Goal: Task Accomplishment & Management: Manage account settings

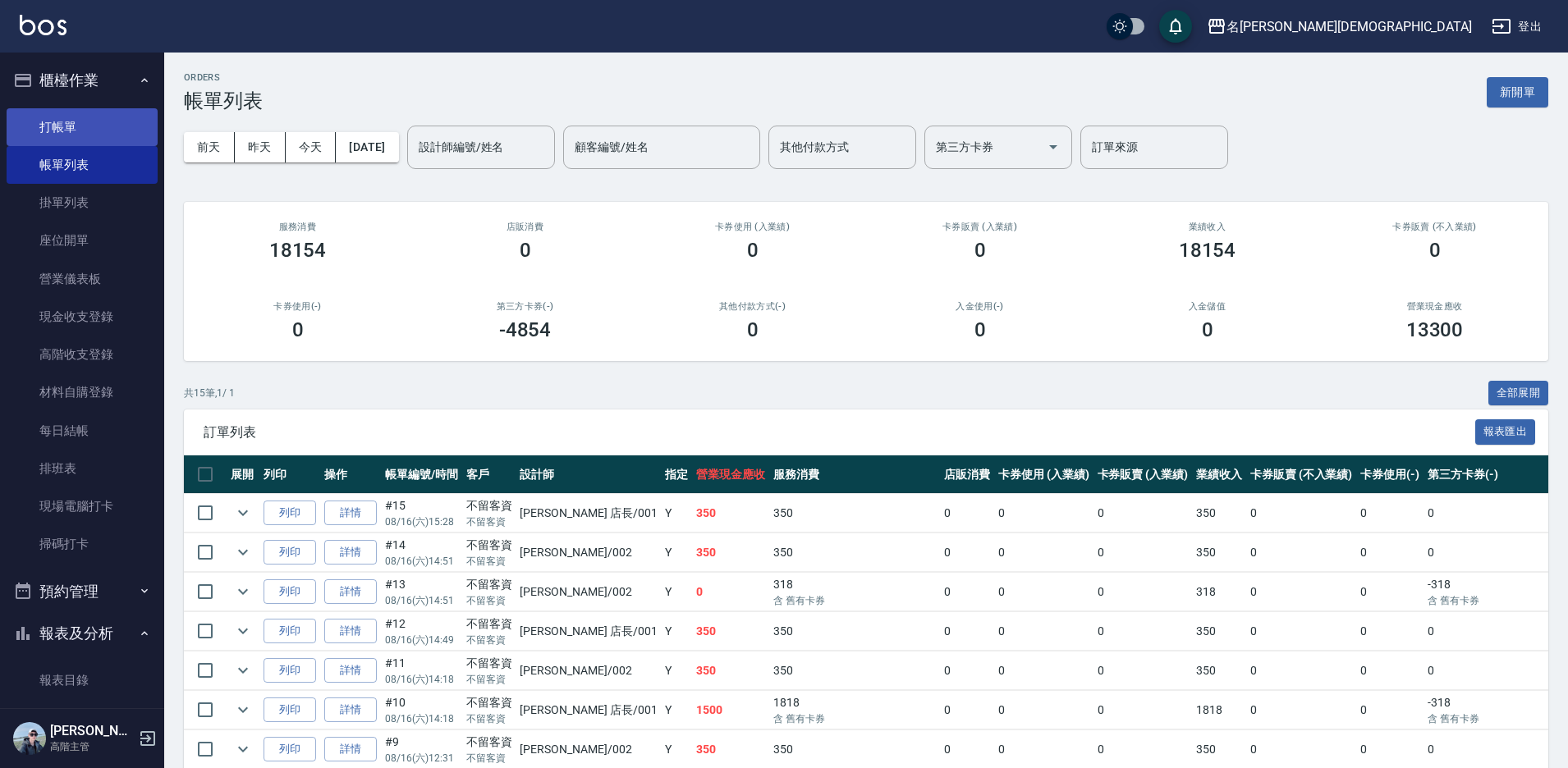
click at [55, 130] on link "打帳單" at bounding box center [82, 127] width 151 height 38
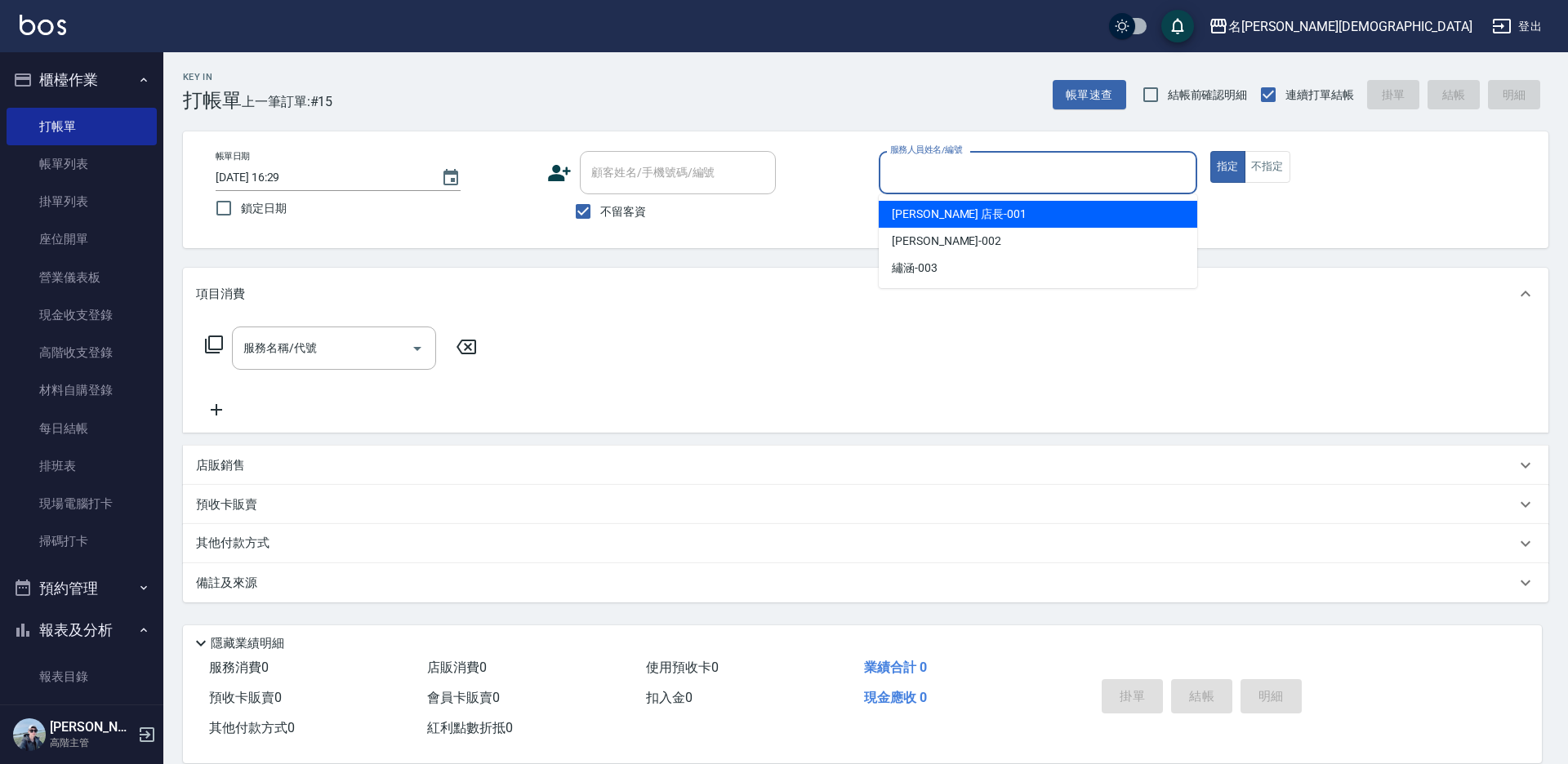
click at [922, 178] on input "服務人員姓名/編號" at bounding box center [1038, 172] width 304 height 29
click at [945, 218] on span "[PERSON_NAME] 店長 -001" at bounding box center [959, 214] width 135 height 17
type input "[PERSON_NAME] 店長-001"
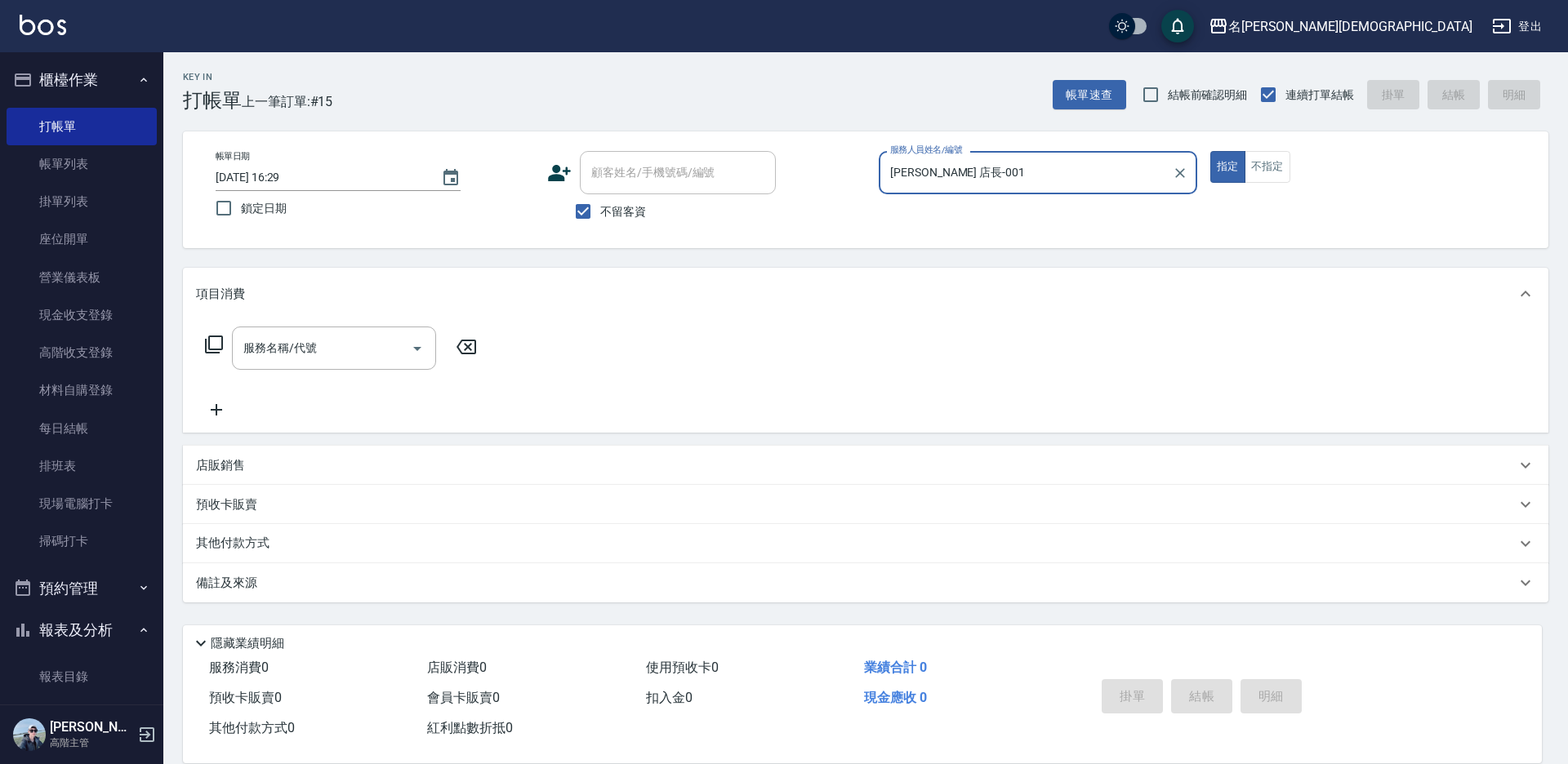
click at [216, 338] on icon at bounding box center [213, 344] width 20 height 20
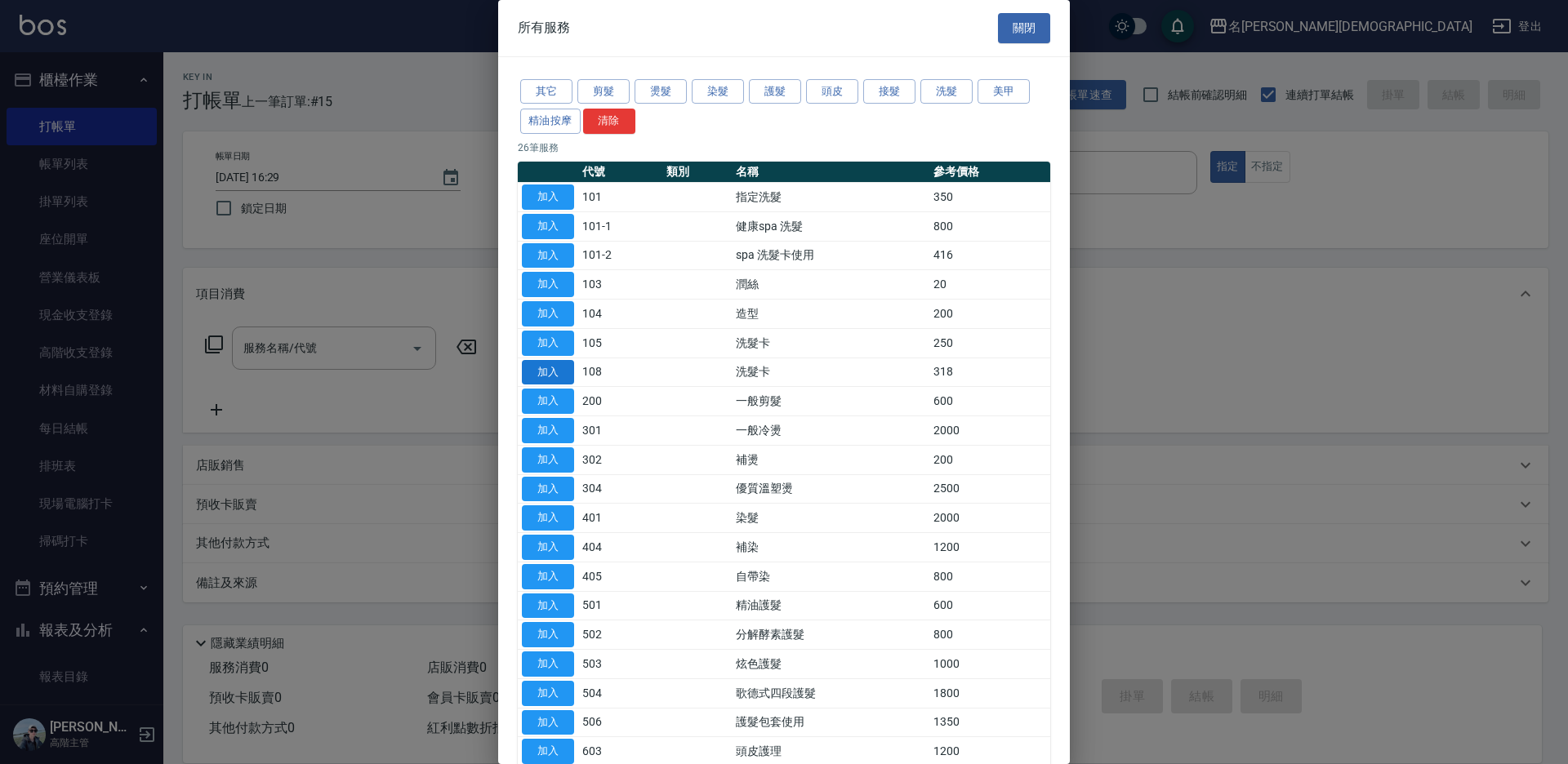
drag, startPoint x: 561, startPoint y: 372, endPoint x: 283, endPoint y: 324, distance: 282.1
click at [560, 373] on button "加入" at bounding box center [548, 372] width 52 height 25
type input "洗髮卡(108)"
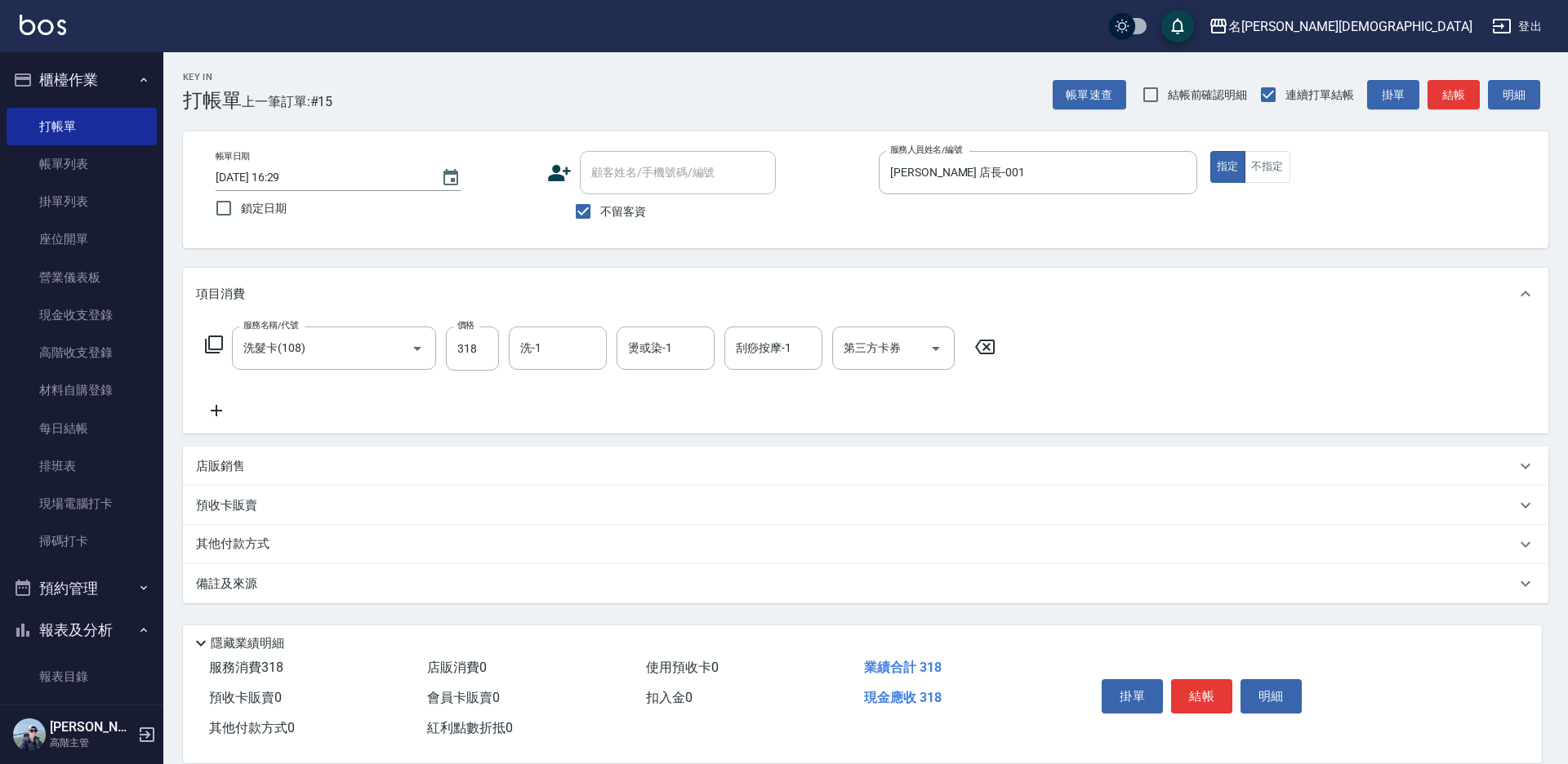
click at [214, 342] on icon at bounding box center [213, 344] width 20 height 20
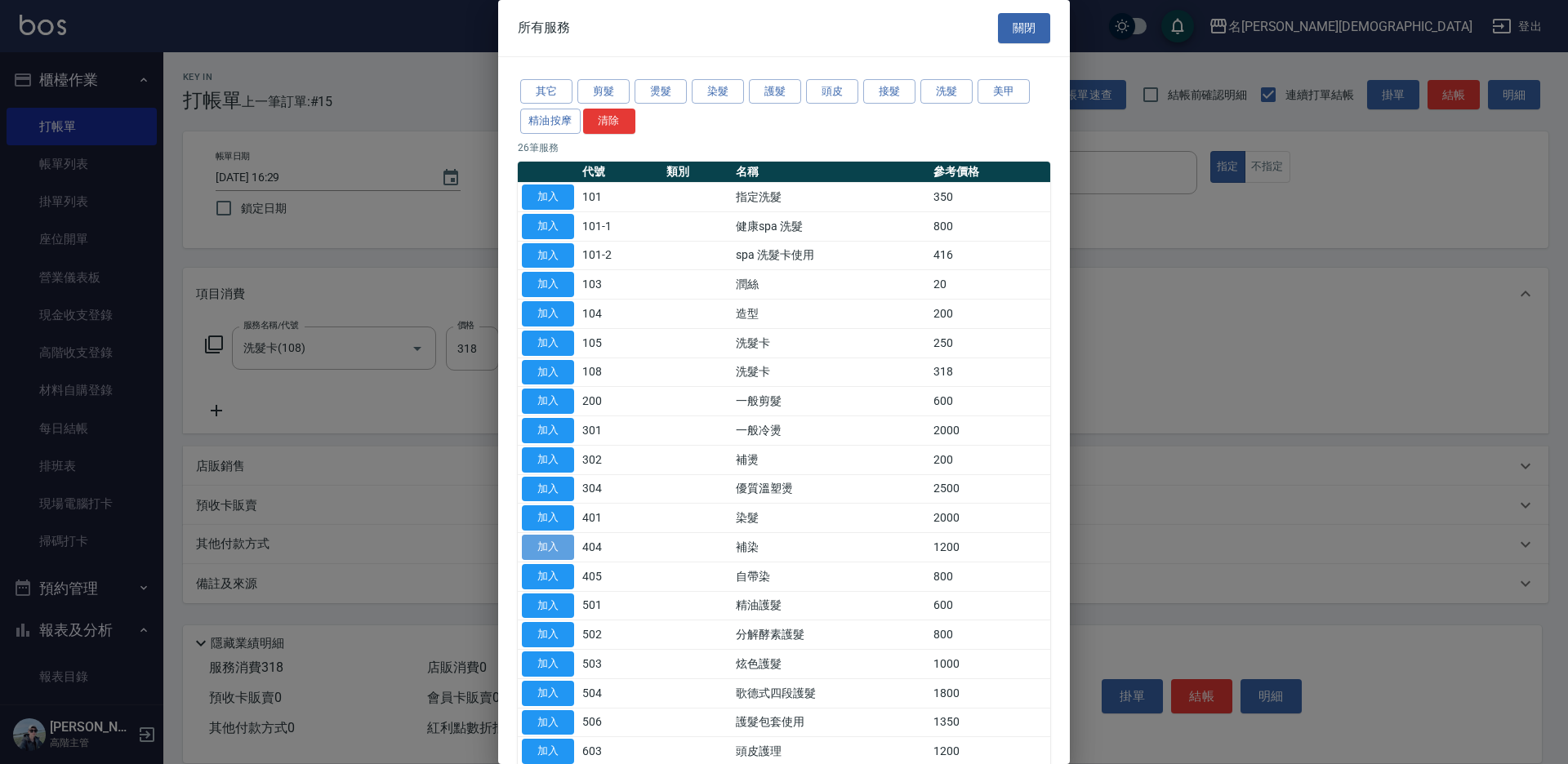
drag, startPoint x: 555, startPoint y: 540, endPoint x: 354, endPoint y: 378, distance: 258.2
click at [555, 541] on button "加入" at bounding box center [548, 547] width 52 height 25
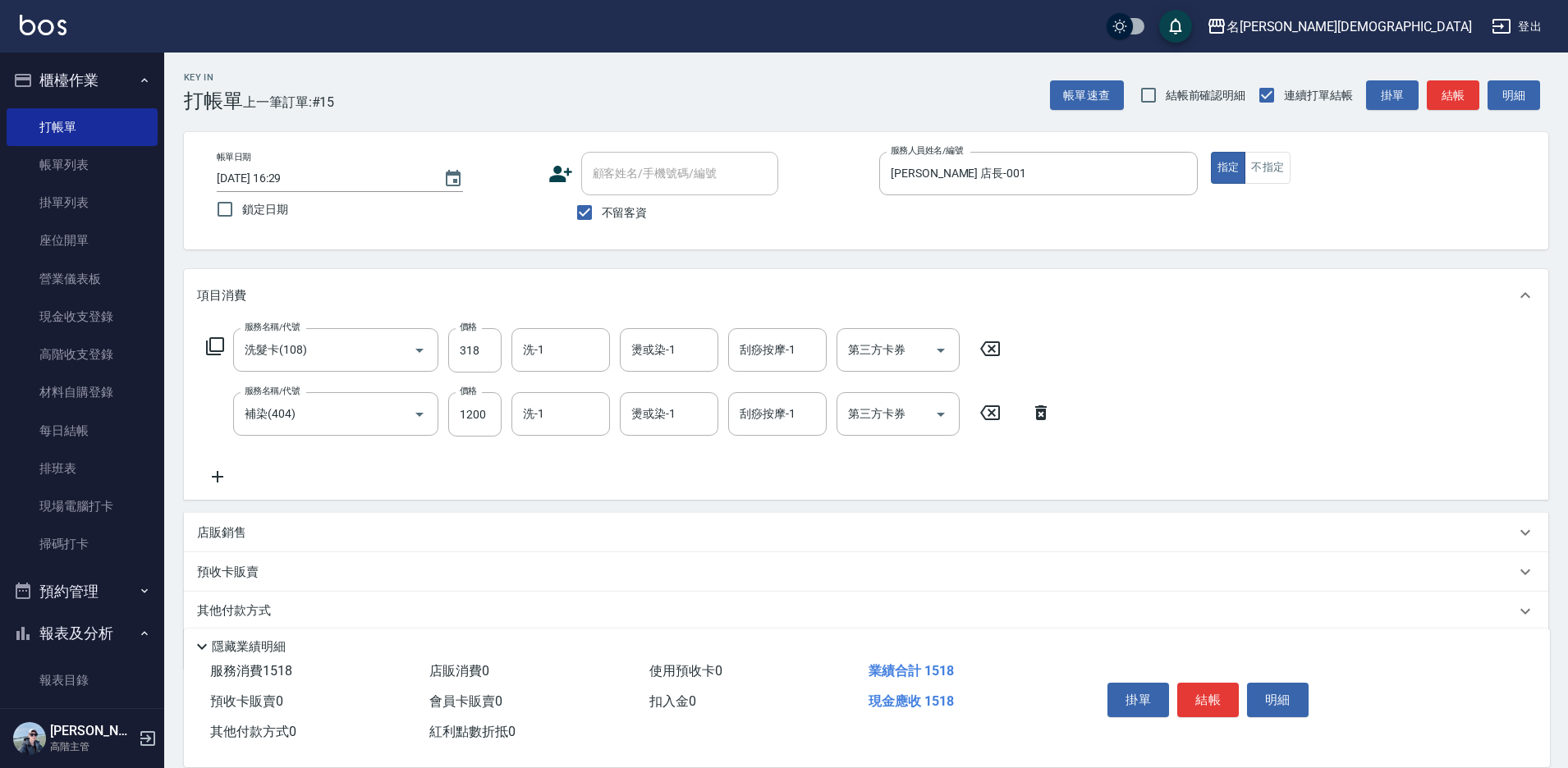
click at [220, 342] on icon at bounding box center [214, 346] width 20 height 20
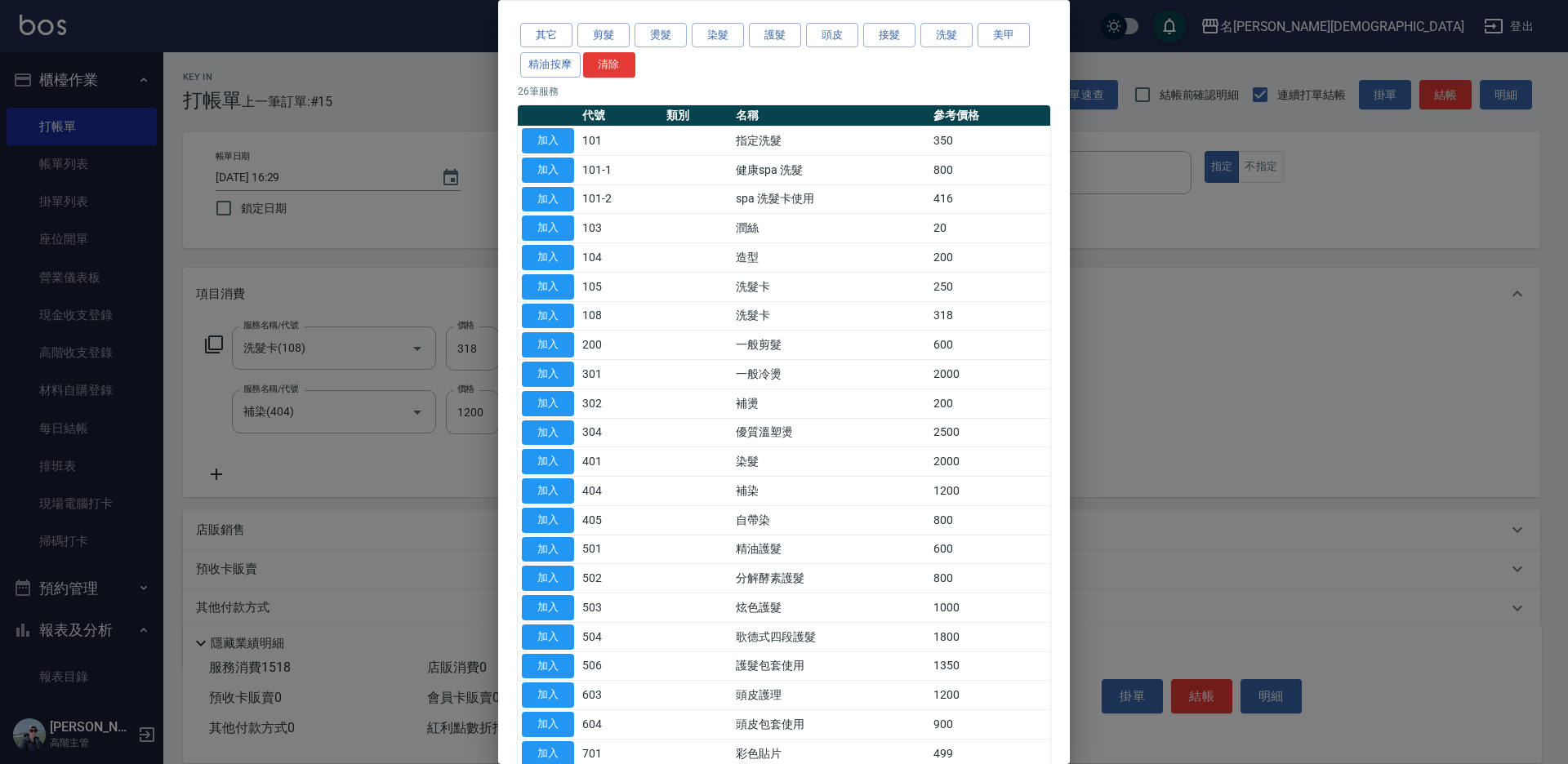
scroll to position [164, 0]
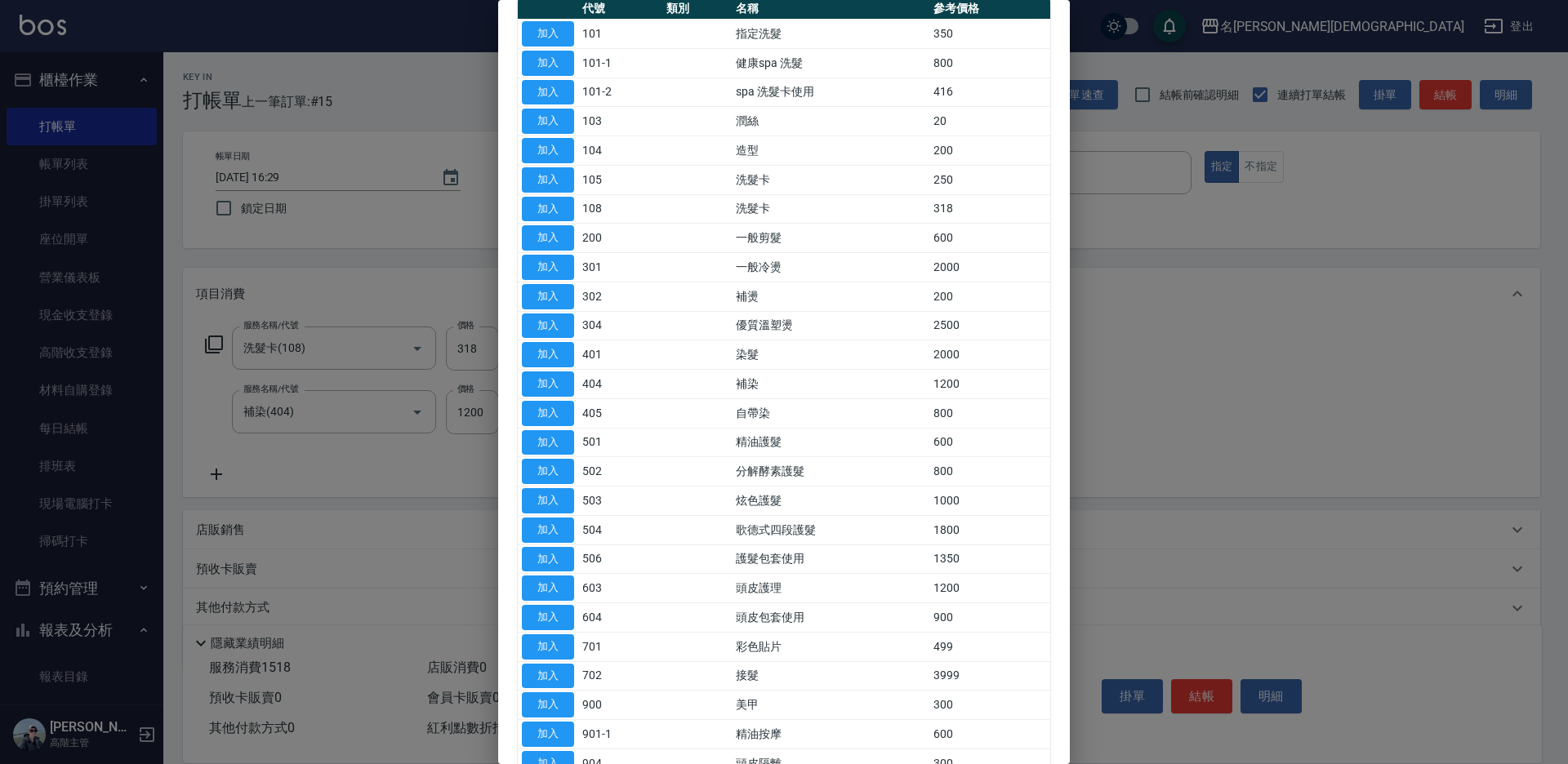
drag, startPoint x: 557, startPoint y: 582, endPoint x: 486, endPoint y: 503, distance: 106.2
click at [558, 582] on button "加入" at bounding box center [548, 587] width 52 height 25
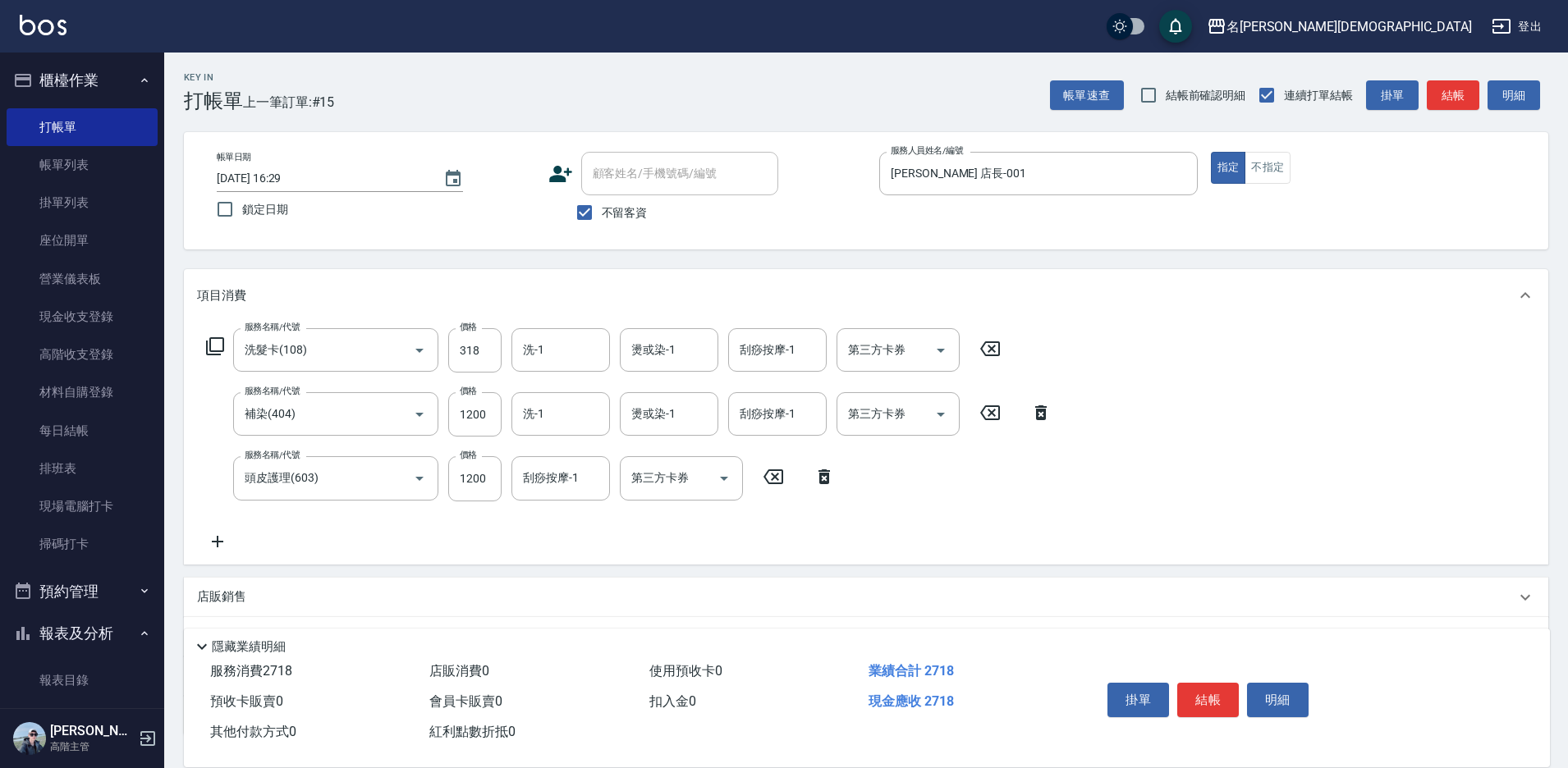
click at [827, 478] on icon at bounding box center [824, 477] width 11 height 15
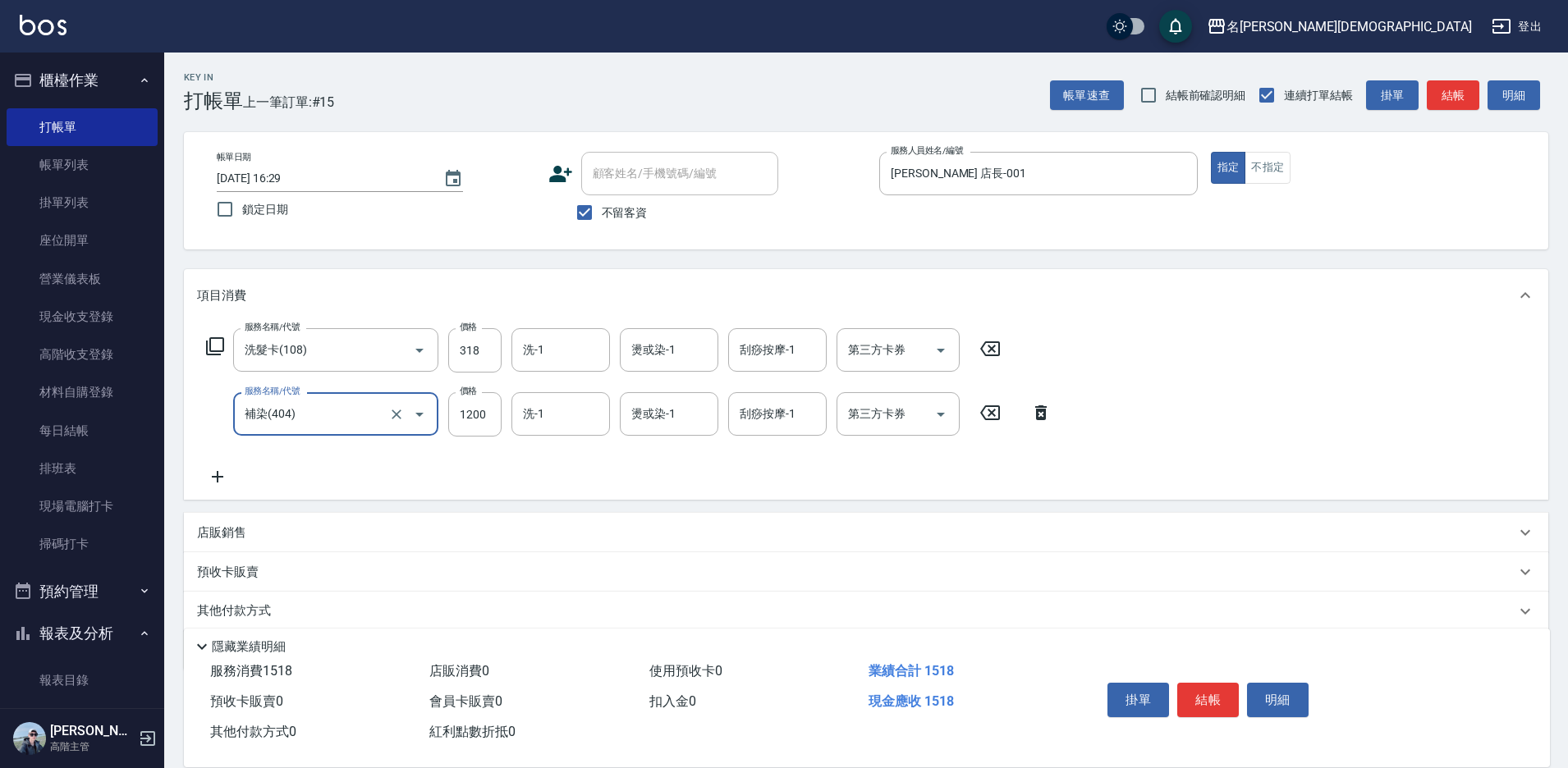
click at [203, 344] on div "服務名稱/代號 洗髮卡(108) 服務名稱/代號 價格 318 價格 洗-1 洗-1 燙或染-1 燙或染-1 刮痧按摩-1 刮痧按摩-1 第三方卡券 第三方卡券" at bounding box center [603, 350] width 814 height 44
click at [216, 345] on icon at bounding box center [214, 346] width 20 height 20
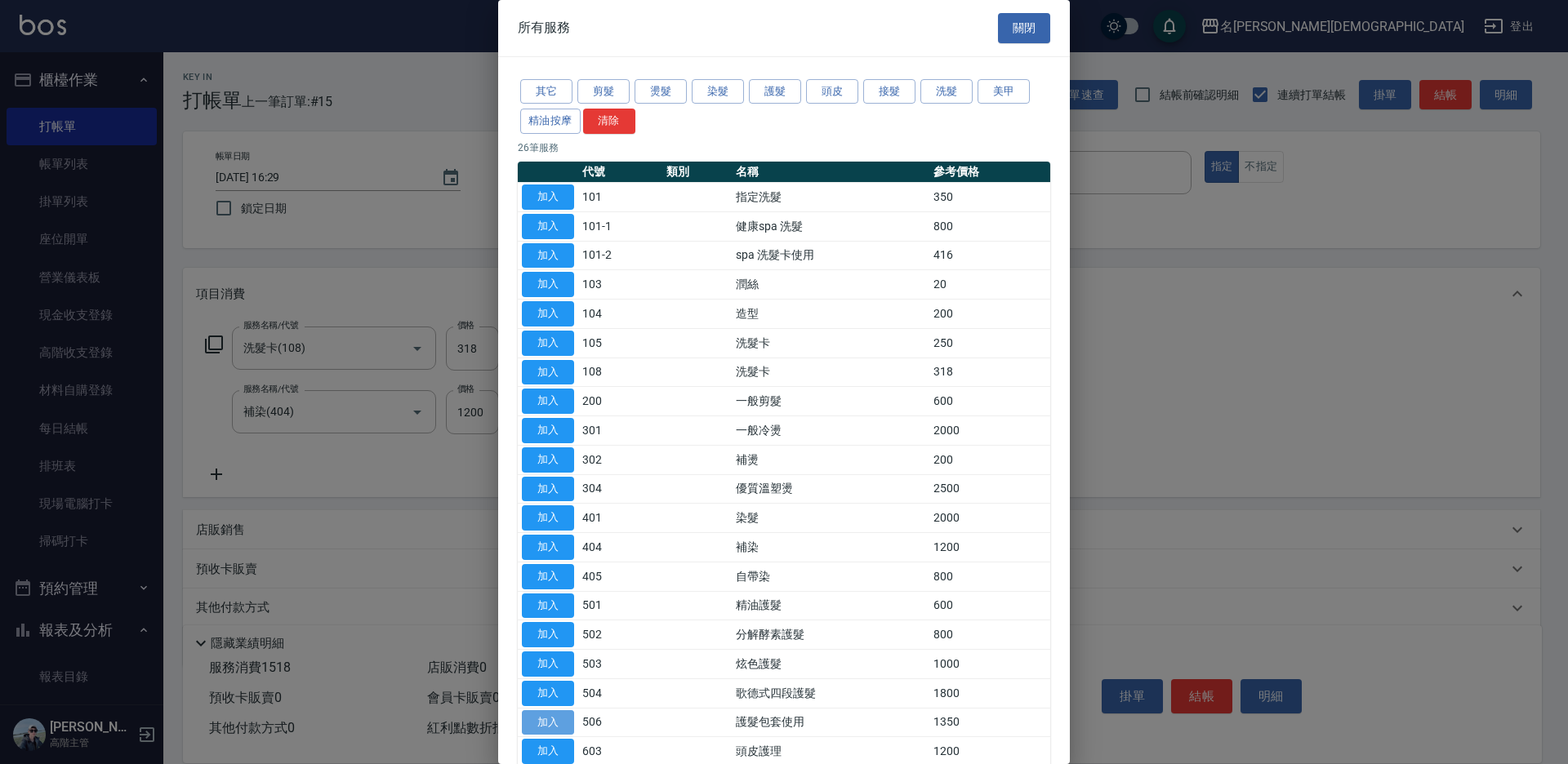
click at [566, 723] on button "加入" at bounding box center [548, 722] width 52 height 25
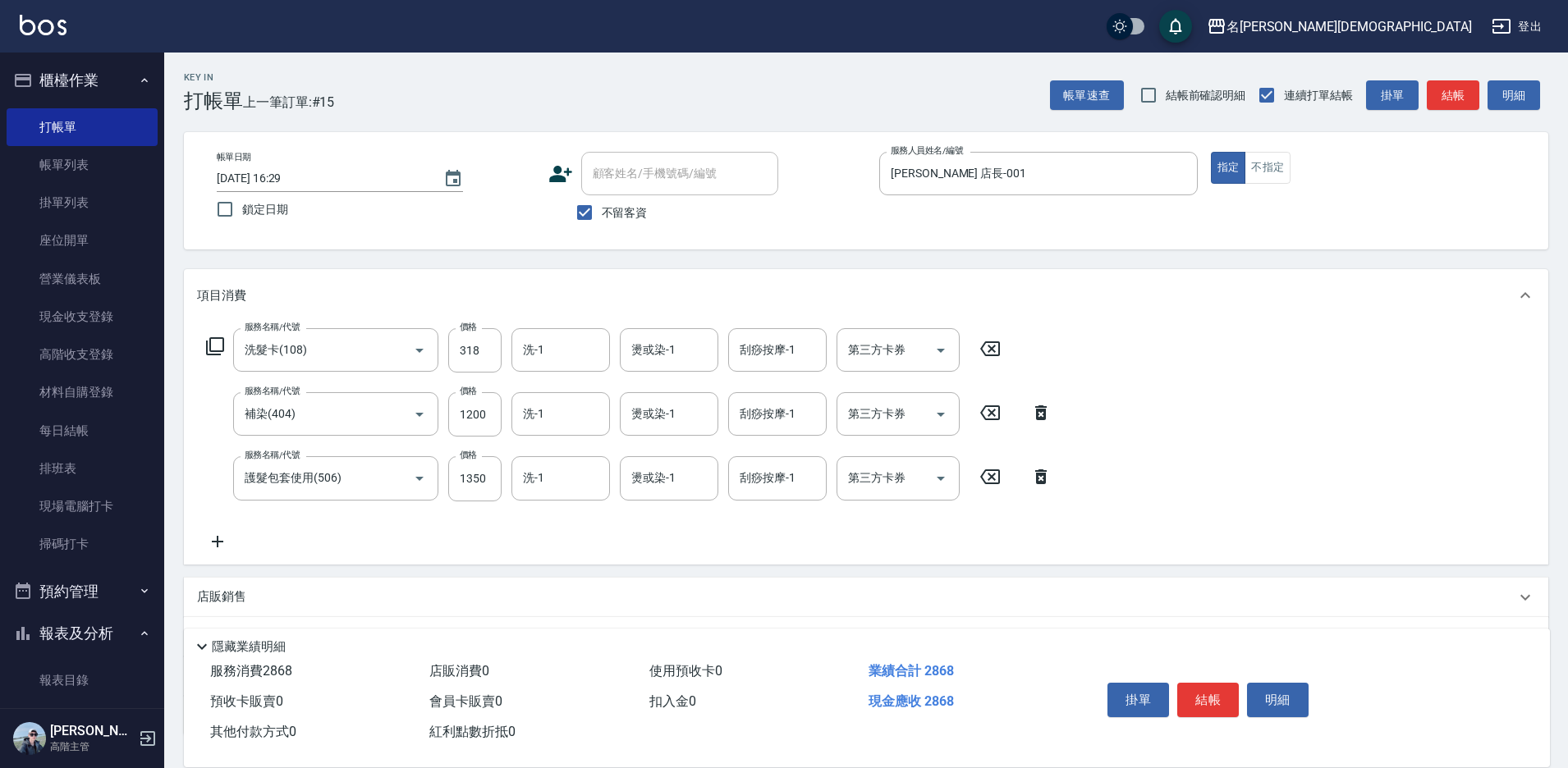
click at [210, 345] on icon at bounding box center [214, 346] width 18 height 18
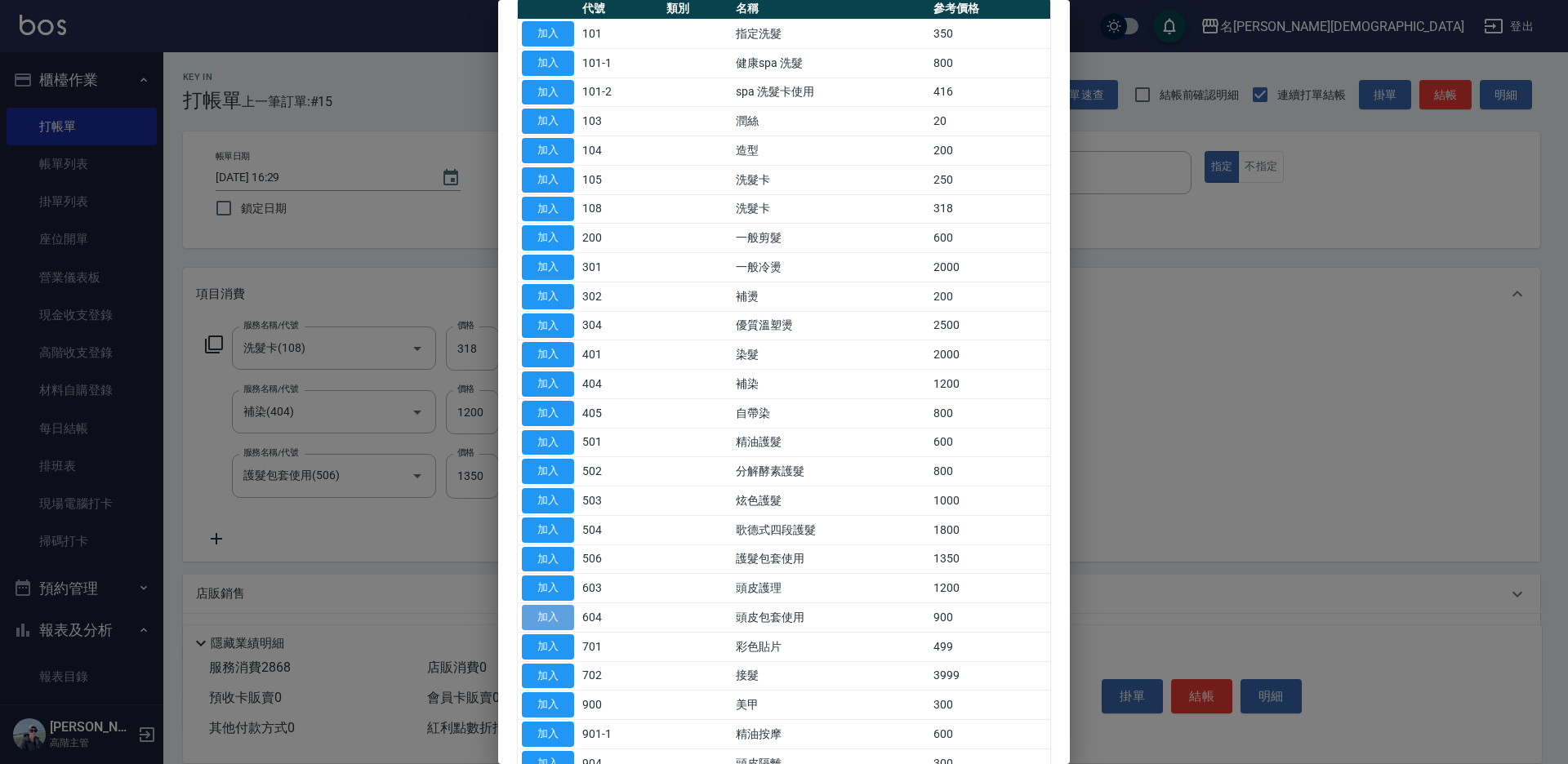
click at [541, 610] on button "加入" at bounding box center [548, 617] width 52 height 25
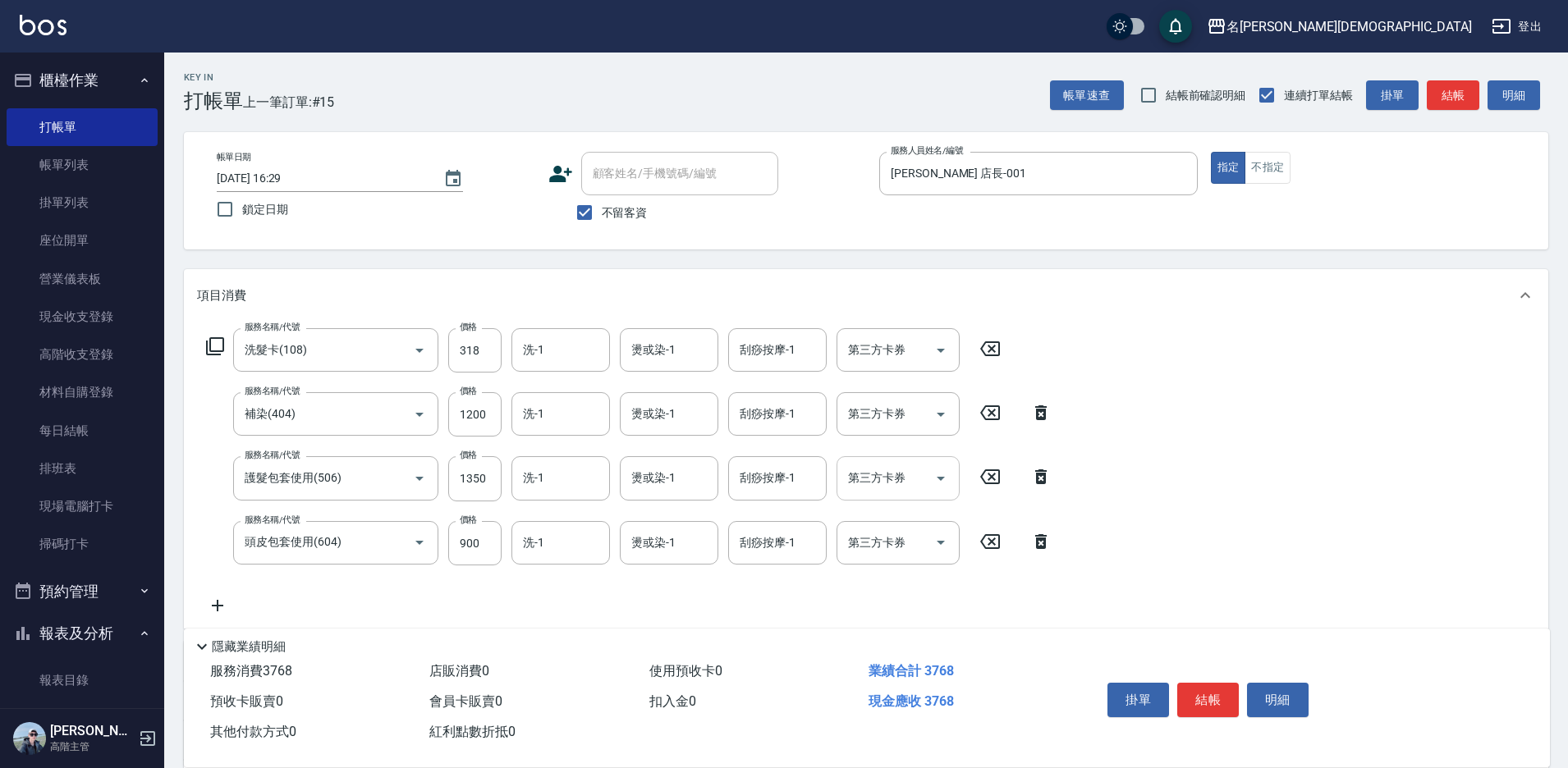
drag, startPoint x: 890, startPoint y: 482, endPoint x: 890, endPoint y: 496, distance: 14.0
click at [890, 483] on div "第三方卡券 第三方卡券" at bounding box center [897, 478] width 123 height 43
click at [881, 556] on span "舊有卡券" at bounding box center [897, 547] width 123 height 27
type input "舊有卡券"
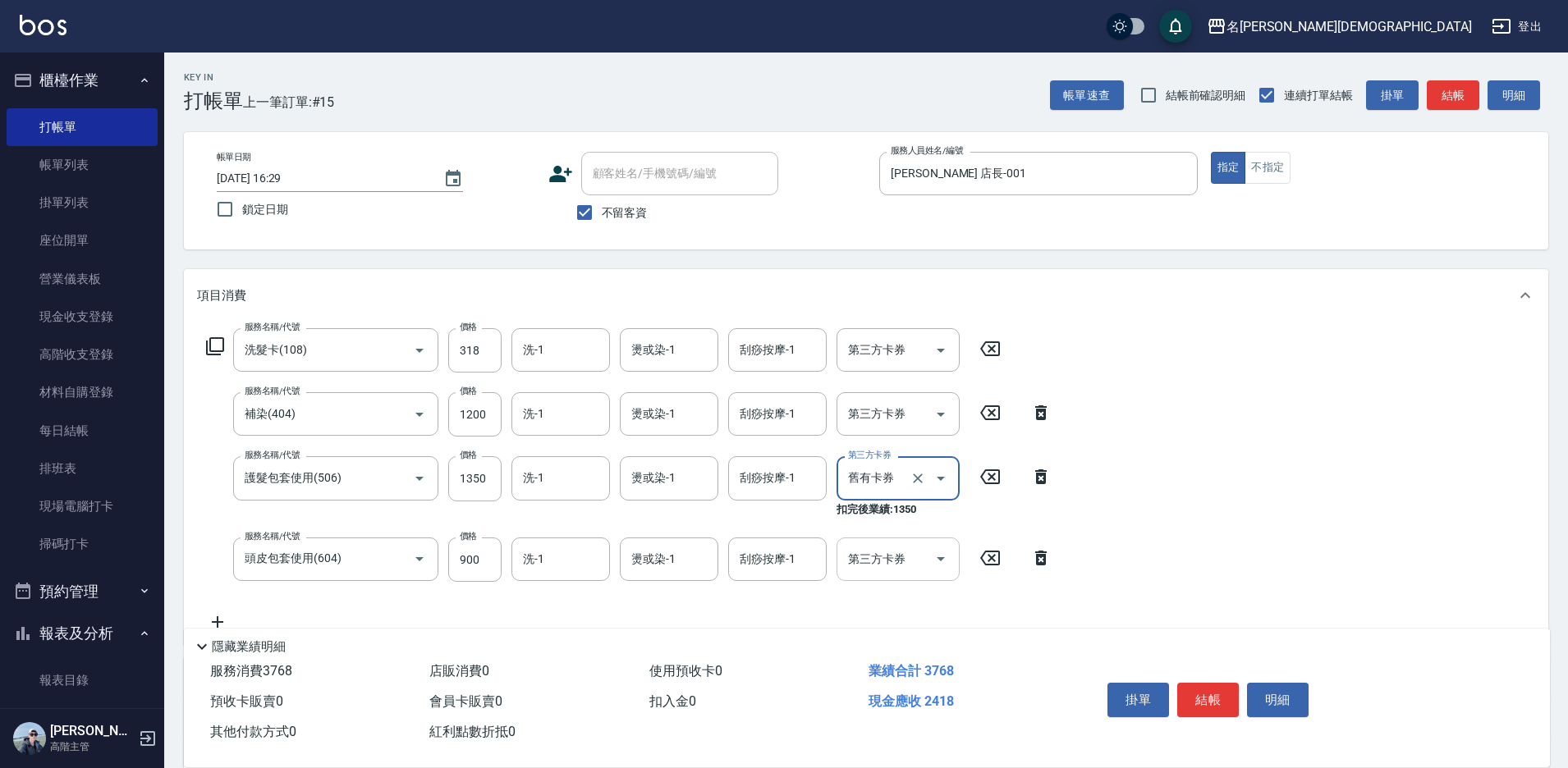
click at [875, 555] on div "第三方卡券 第三方卡券" at bounding box center [897, 559] width 123 height 43
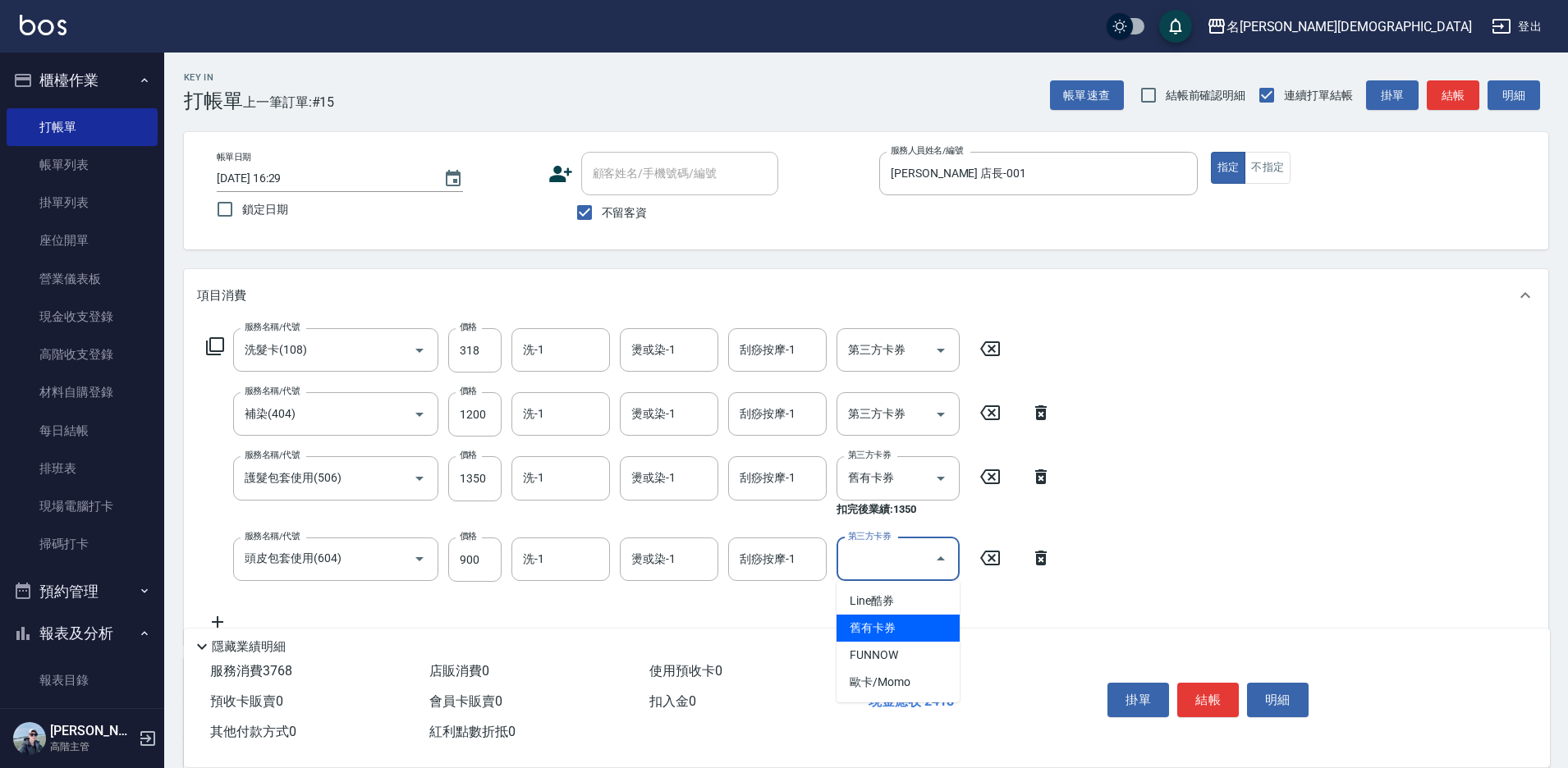
click at [870, 619] on span "舊有卡券" at bounding box center [897, 628] width 123 height 27
type input "舊有卡券"
click at [473, 418] on input "1200" at bounding box center [475, 414] width 54 height 44
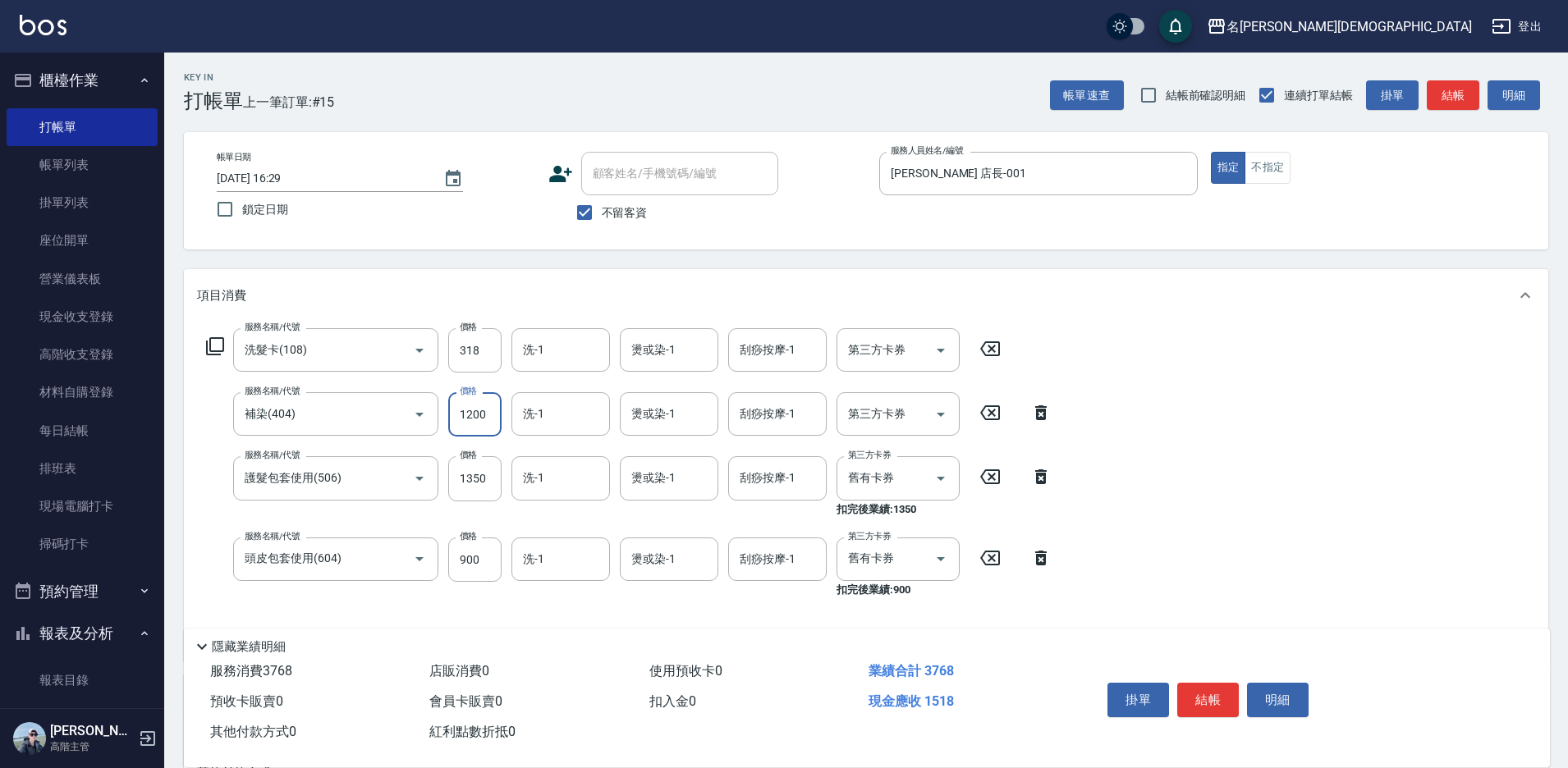
click at [473, 416] on input "1200" at bounding box center [475, 414] width 54 height 44
type input "1800"
click at [568, 350] on input "洗-1" at bounding box center [561, 350] width 84 height 29
click at [577, 449] on div "繡涵 -003" at bounding box center [561, 462] width 99 height 27
type input "繡涵-003"
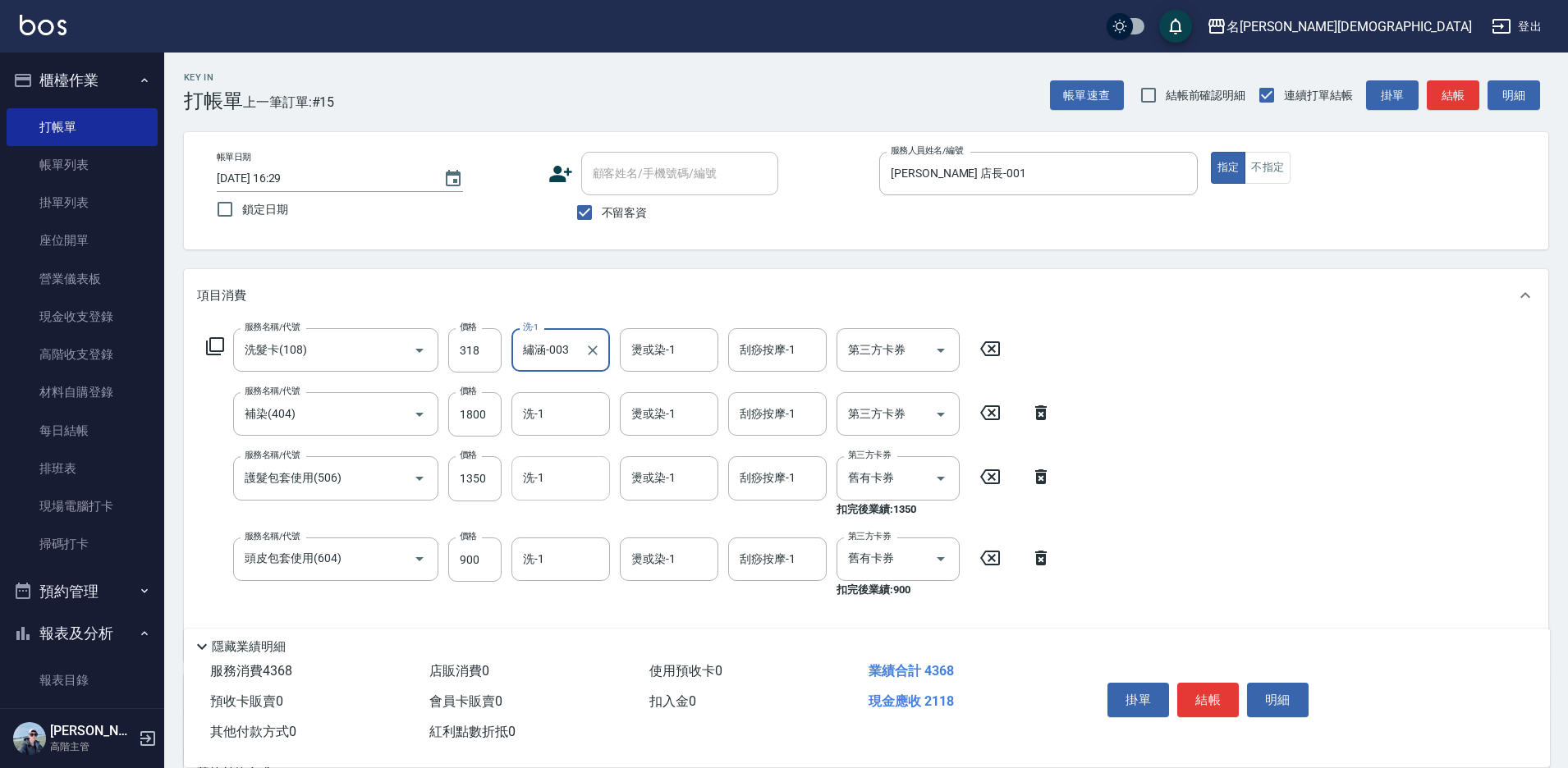
click at [554, 491] on input "洗-1" at bounding box center [561, 478] width 84 height 29
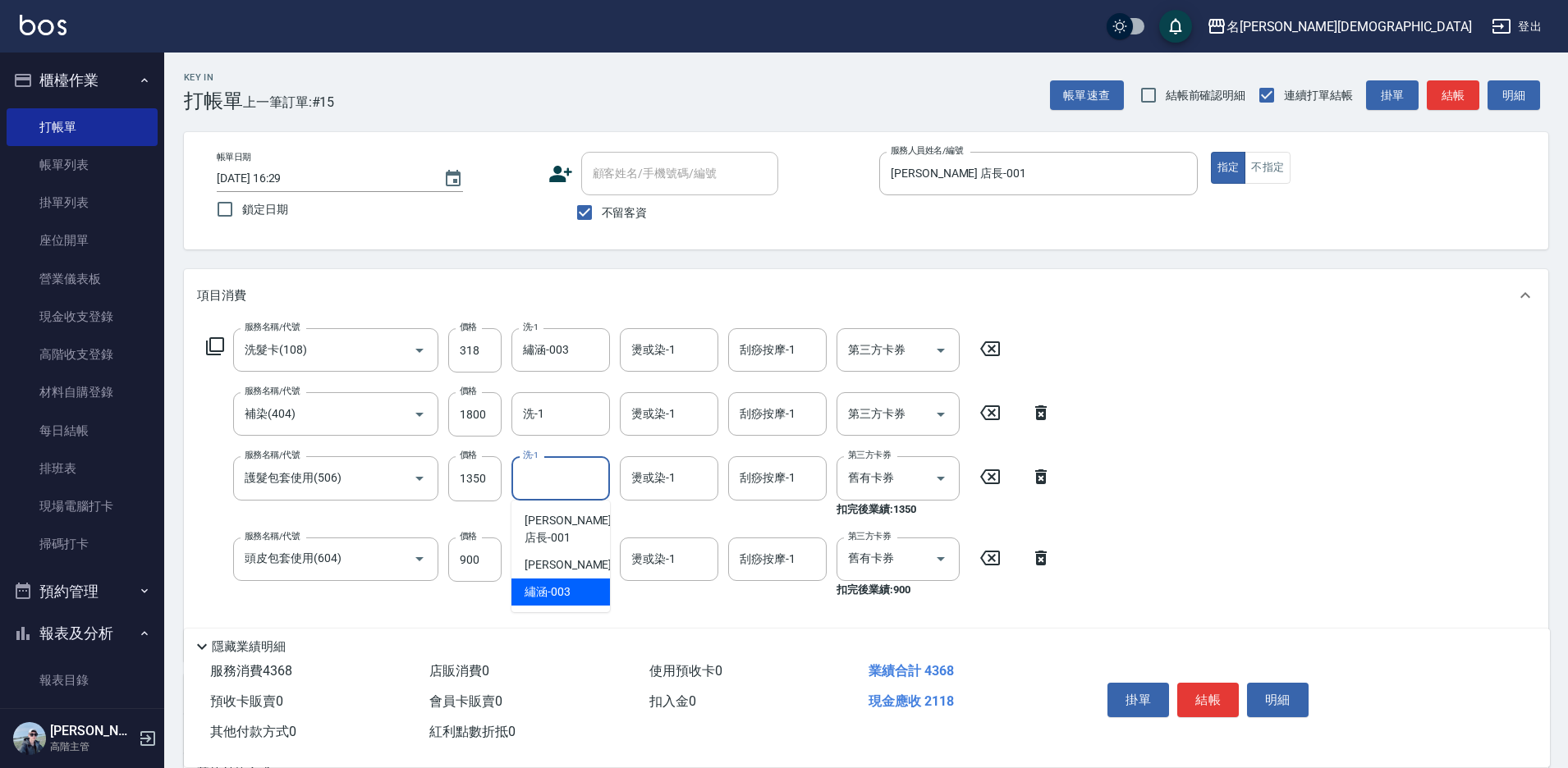
drag, startPoint x: 548, startPoint y: 568, endPoint x: 548, endPoint y: 557, distance: 11.0
click at [550, 584] on span "繡涵 -003" at bounding box center [547, 592] width 46 height 17
type input "繡涵-003"
click at [548, 557] on input "洗-1" at bounding box center [561, 559] width 84 height 29
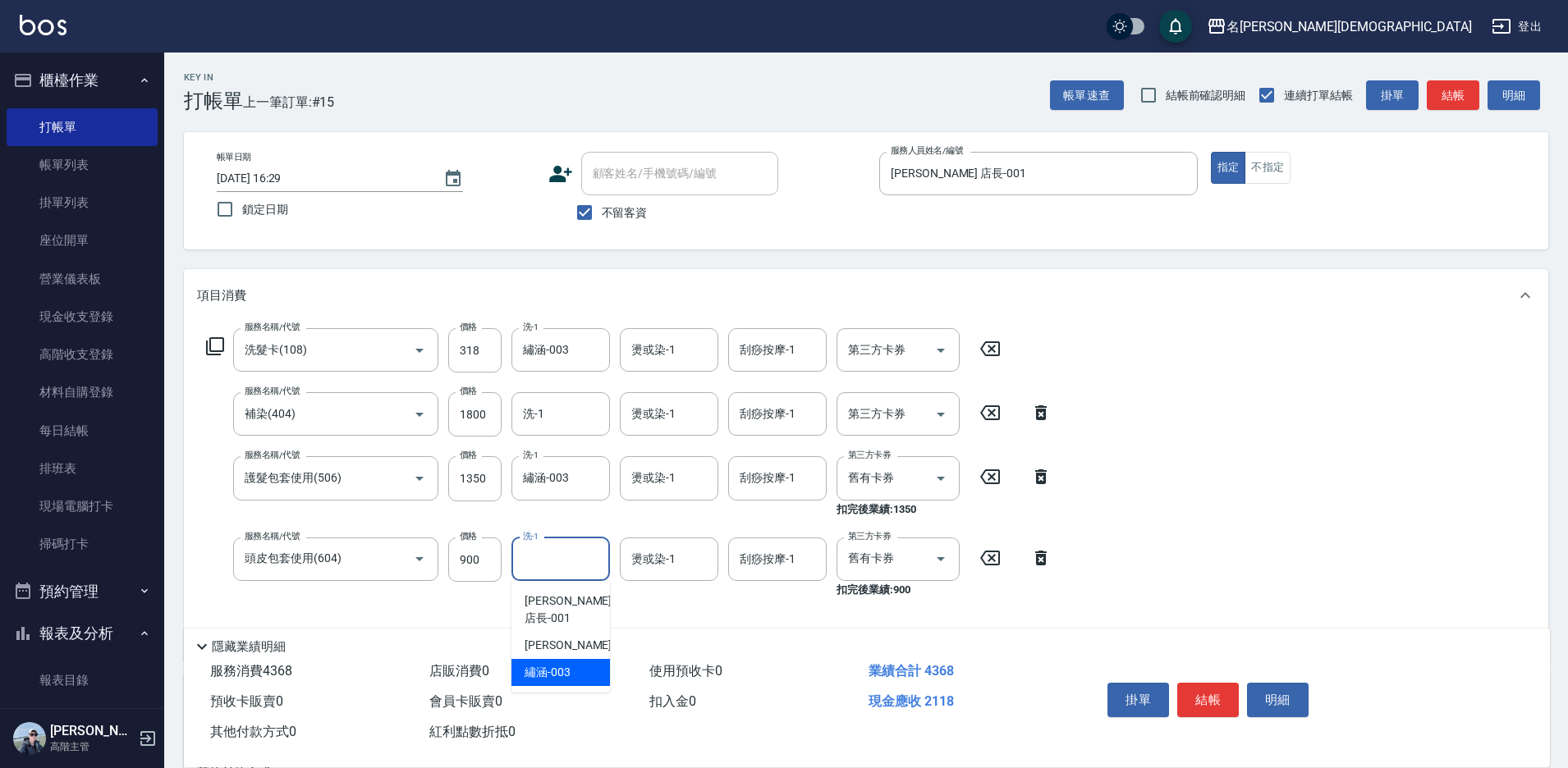
click at [565, 664] on span "繡涵 -003" at bounding box center [547, 672] width 46 height 17
type input "繡涵-003"
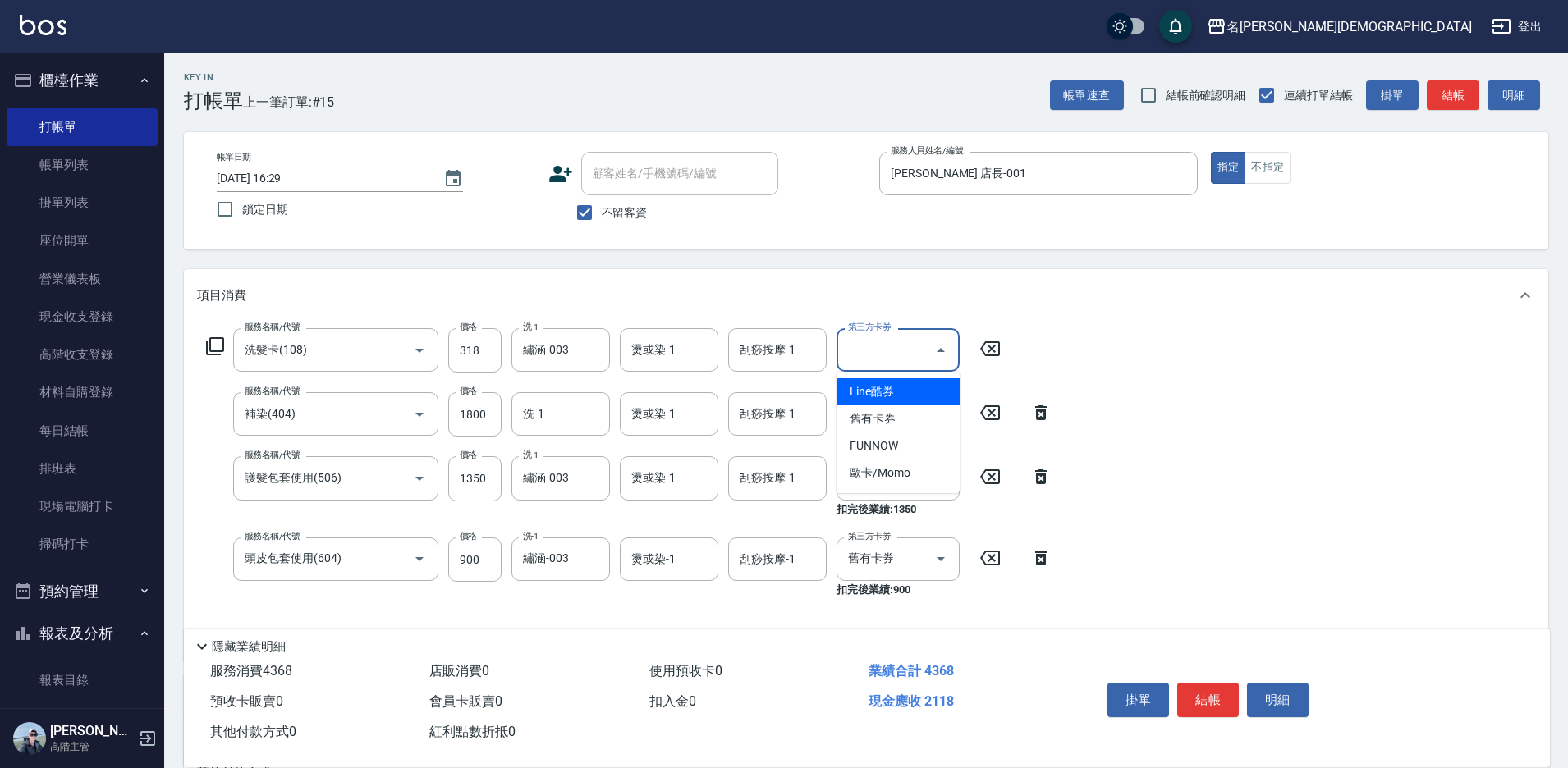
click at [876, 345] on div "第三方卡券 第三方卡券" at bounding box center [897, 350] width 123 height 43
drag, startPoint x: 872, startPoint y: 414, endPoint x: 1085, endPoint y: 596, distance: 280.2
click at [873, 415] on span "舊有卡券" at bounding box center [897, 418] width 123 height 27
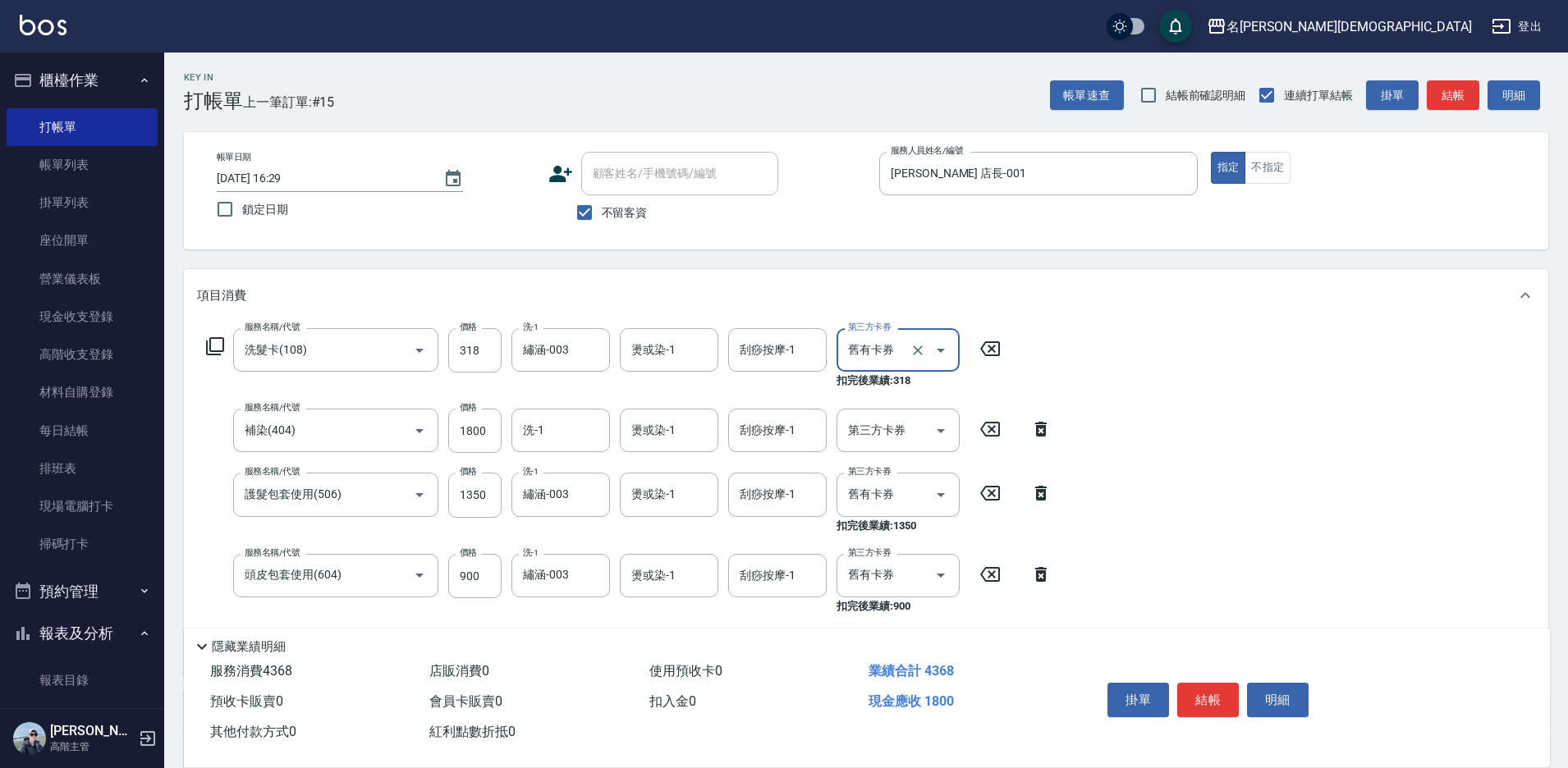
type input "舊有卡券"
click at [1219, 685] on button "結帳" at bounding box center [1208, 699] width 61 height 35
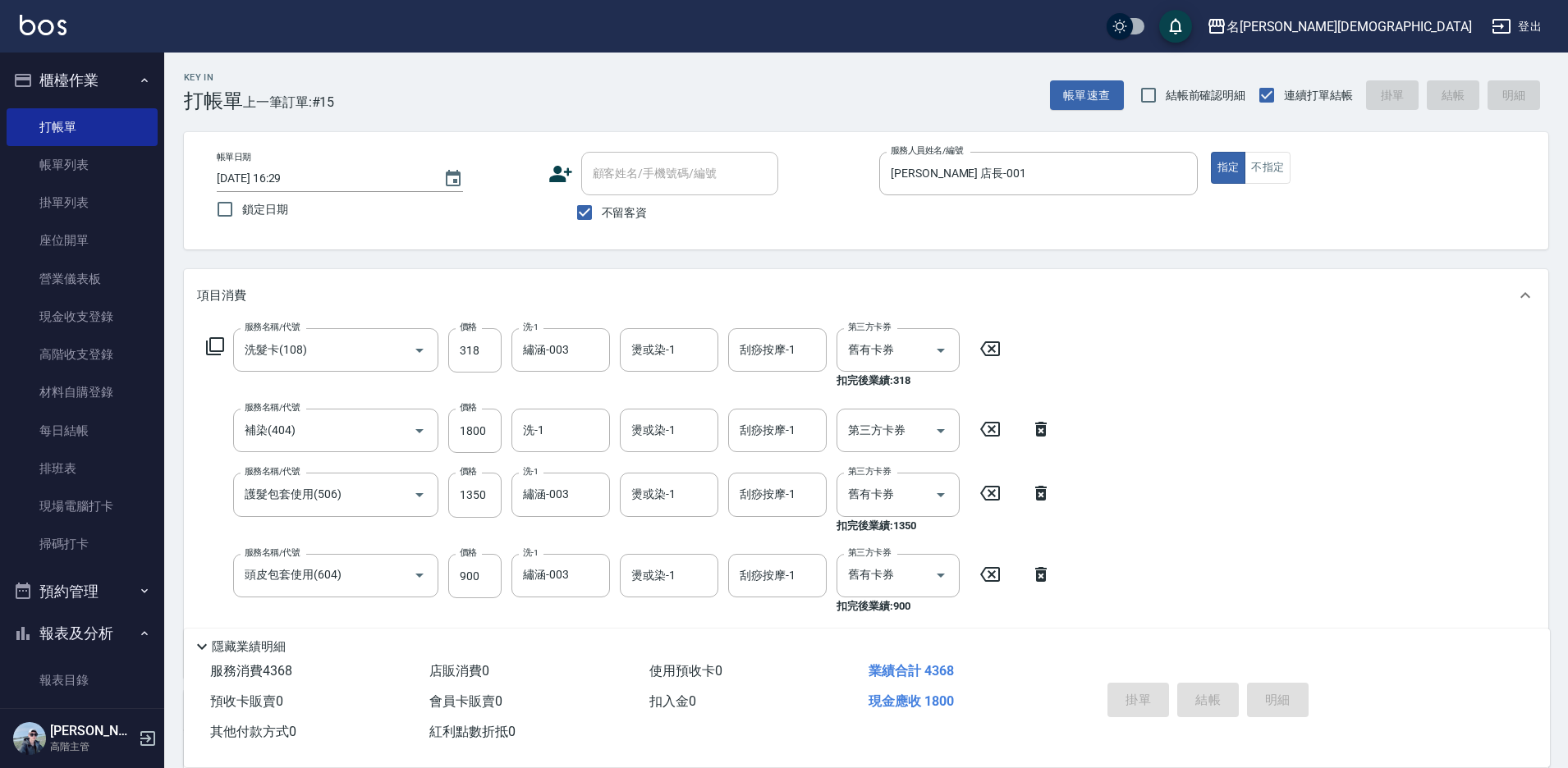
type input "[DATE] 16:30"
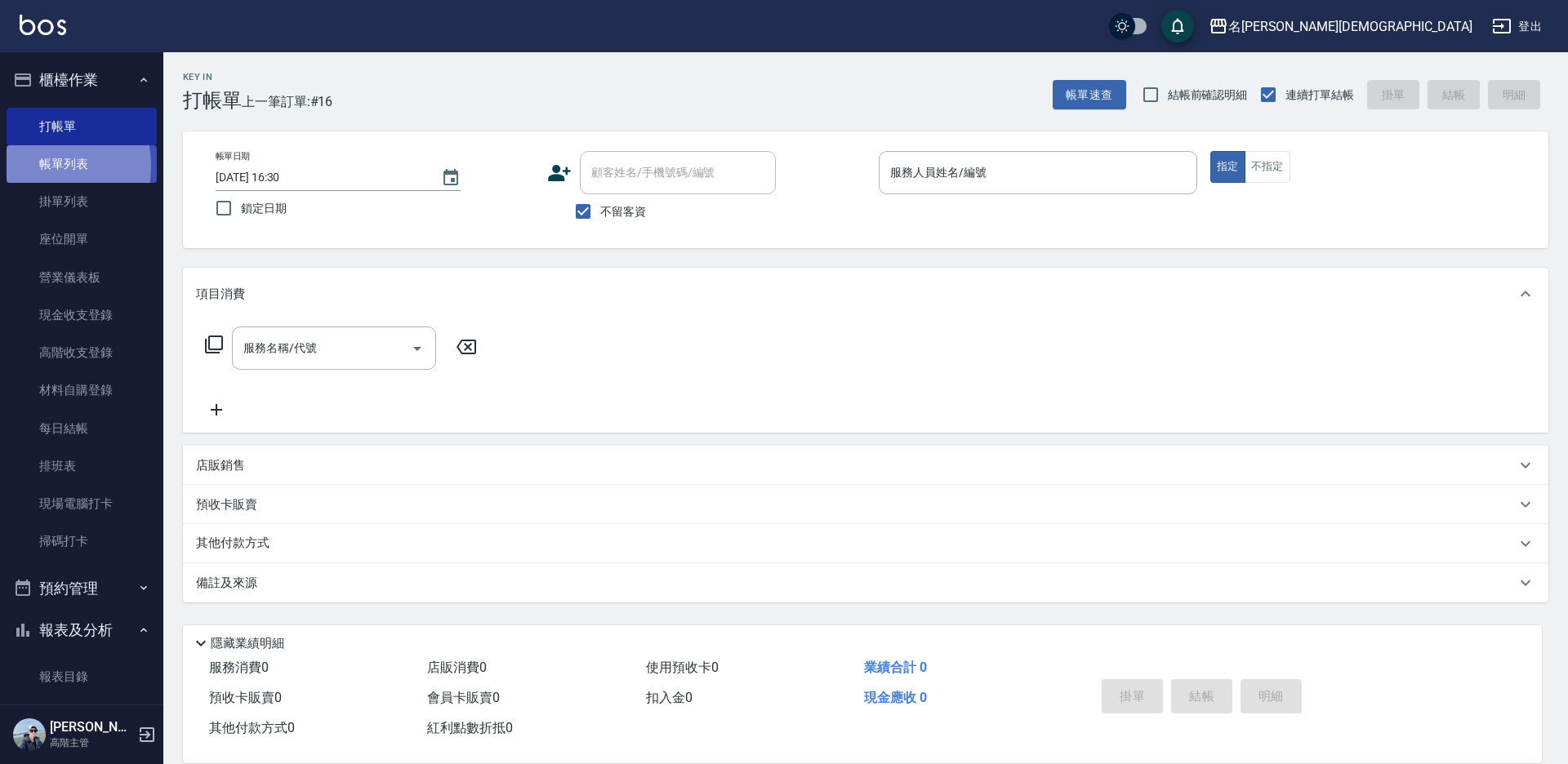
click at [27, 166] on link "帳單列表" at bounding box center [81, 164] width 151 height 37
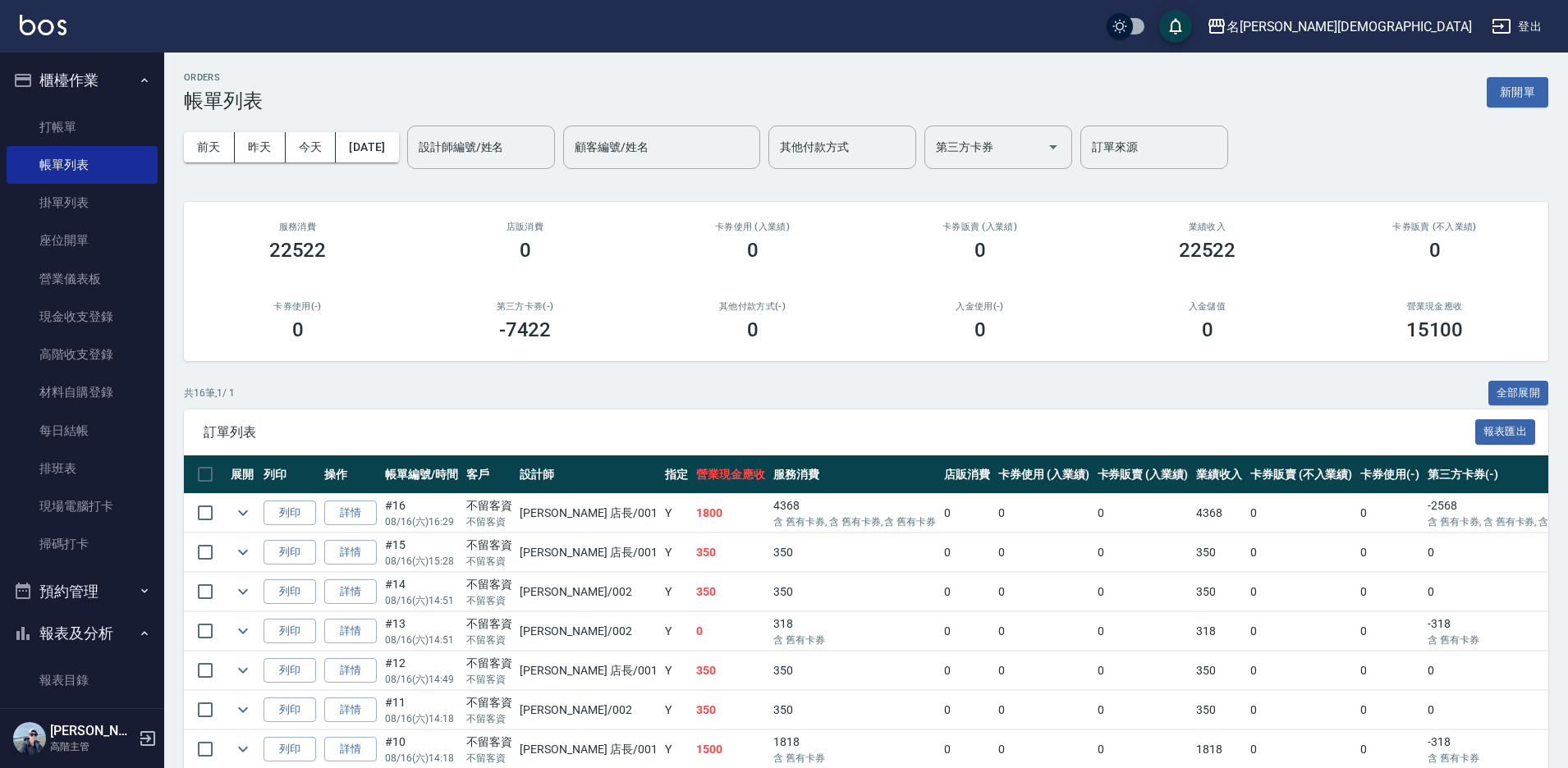
drag, startPoint x: 71, startPoint y: 120, endPoint x: 161, endPoint y: 151, distance: 95.2
click at [74, 120] on link "打帳單" at bounding box center [82, 127] width 151 height 38
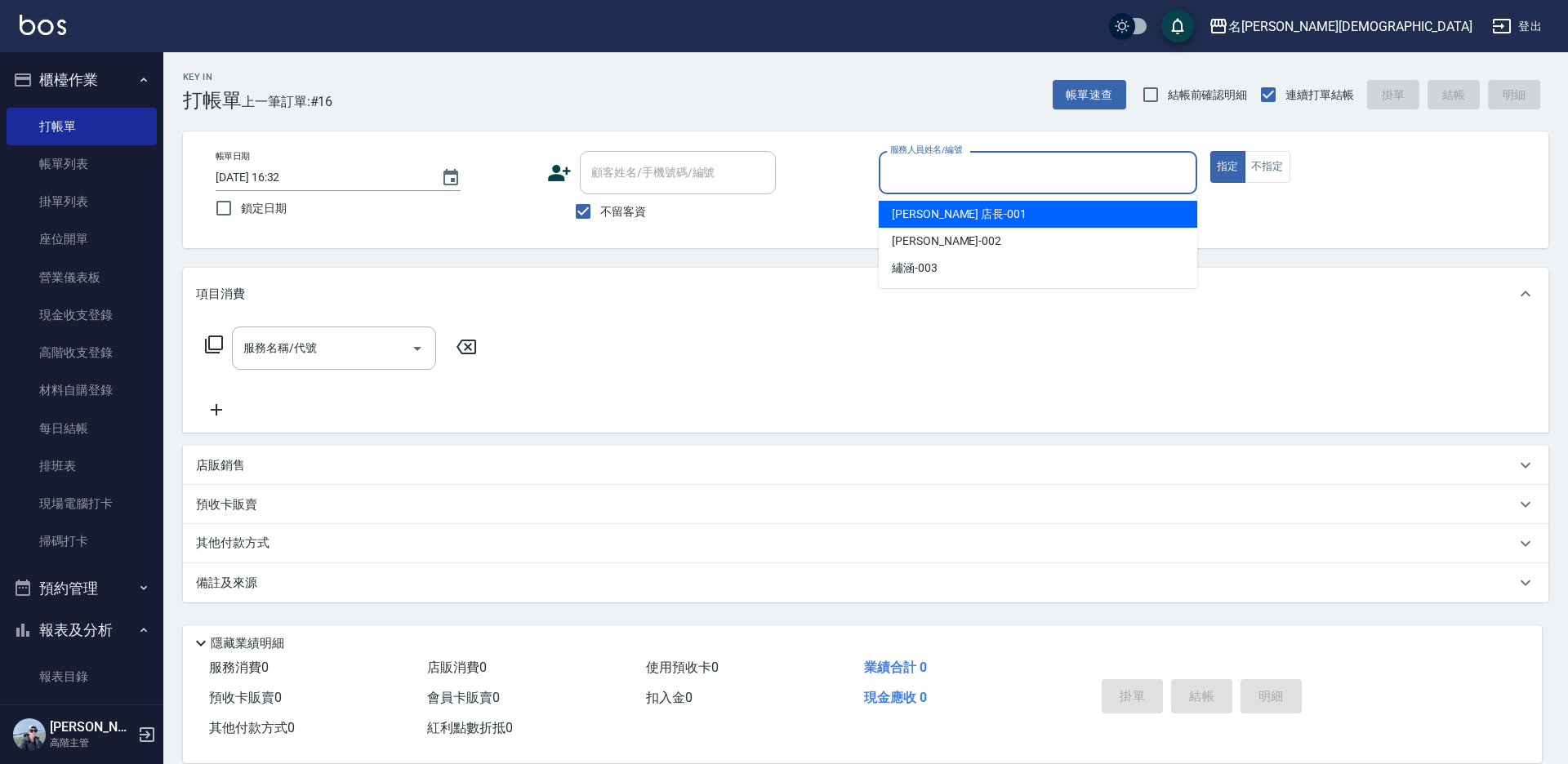
click at [953, 164] on input "服務人員姓名/編號" at bounding box center [1038, 172] width 304 height 29
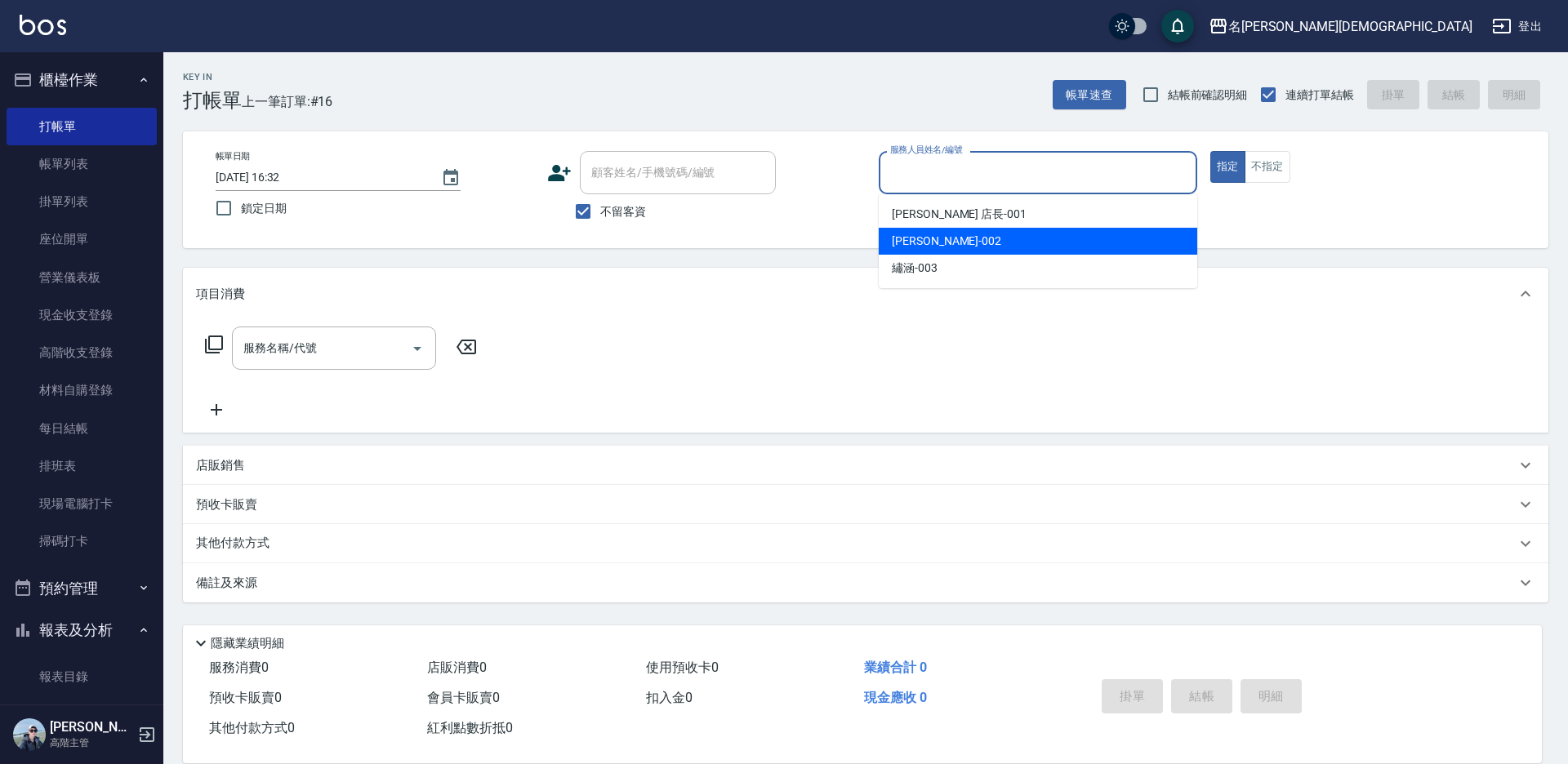
drag, startPoint x: 946, startPoint y: 244, endPoint x: 868, endPoint y: 244, distance: 78.0
click at [945, 244] on div "香香 -002" at bounding box center [1038, 241] width 318 height 27
type input "香香-002"
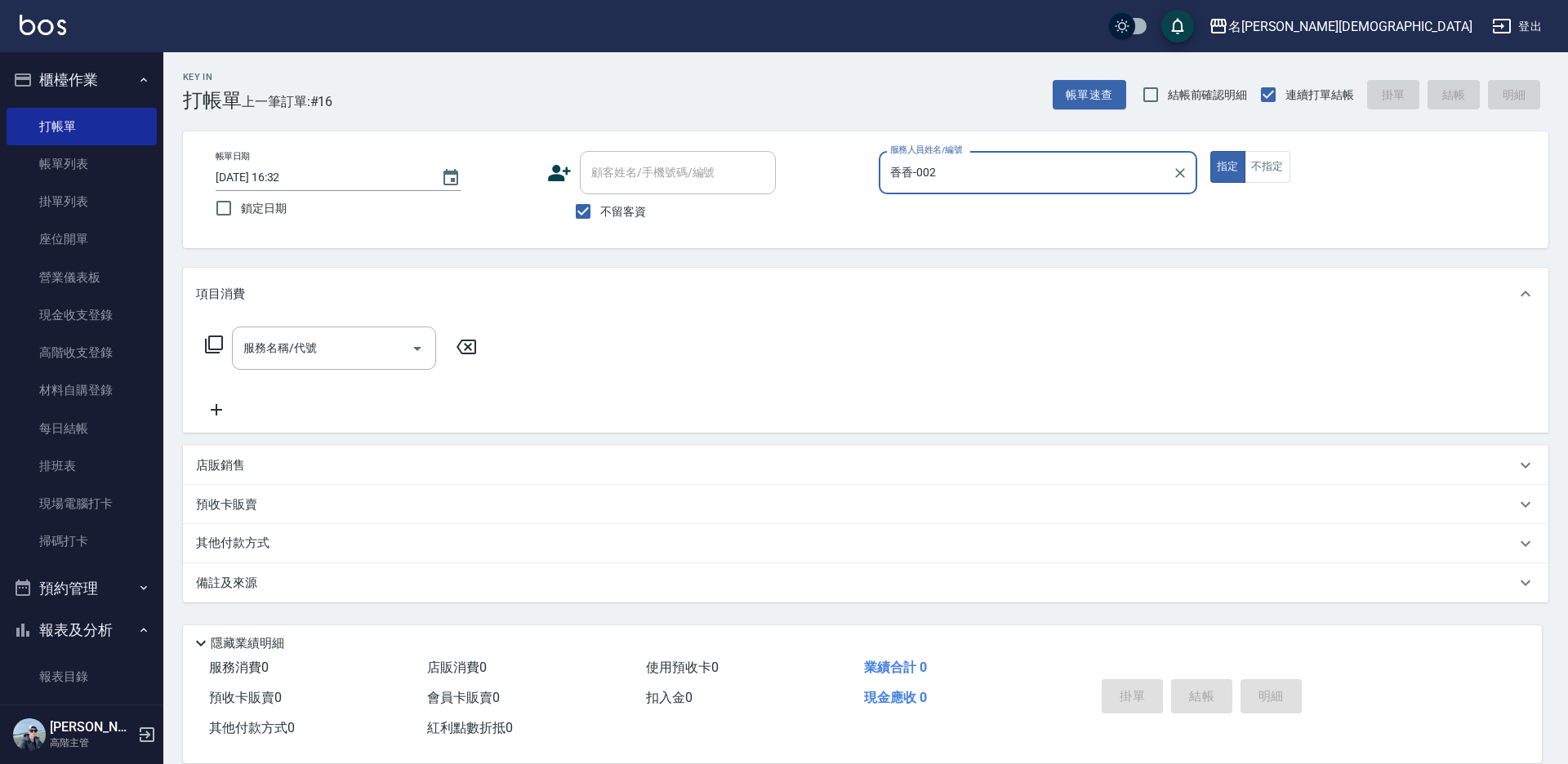
click at [210, 345] on icon at bounding box center [213, 344] width 18 height 18
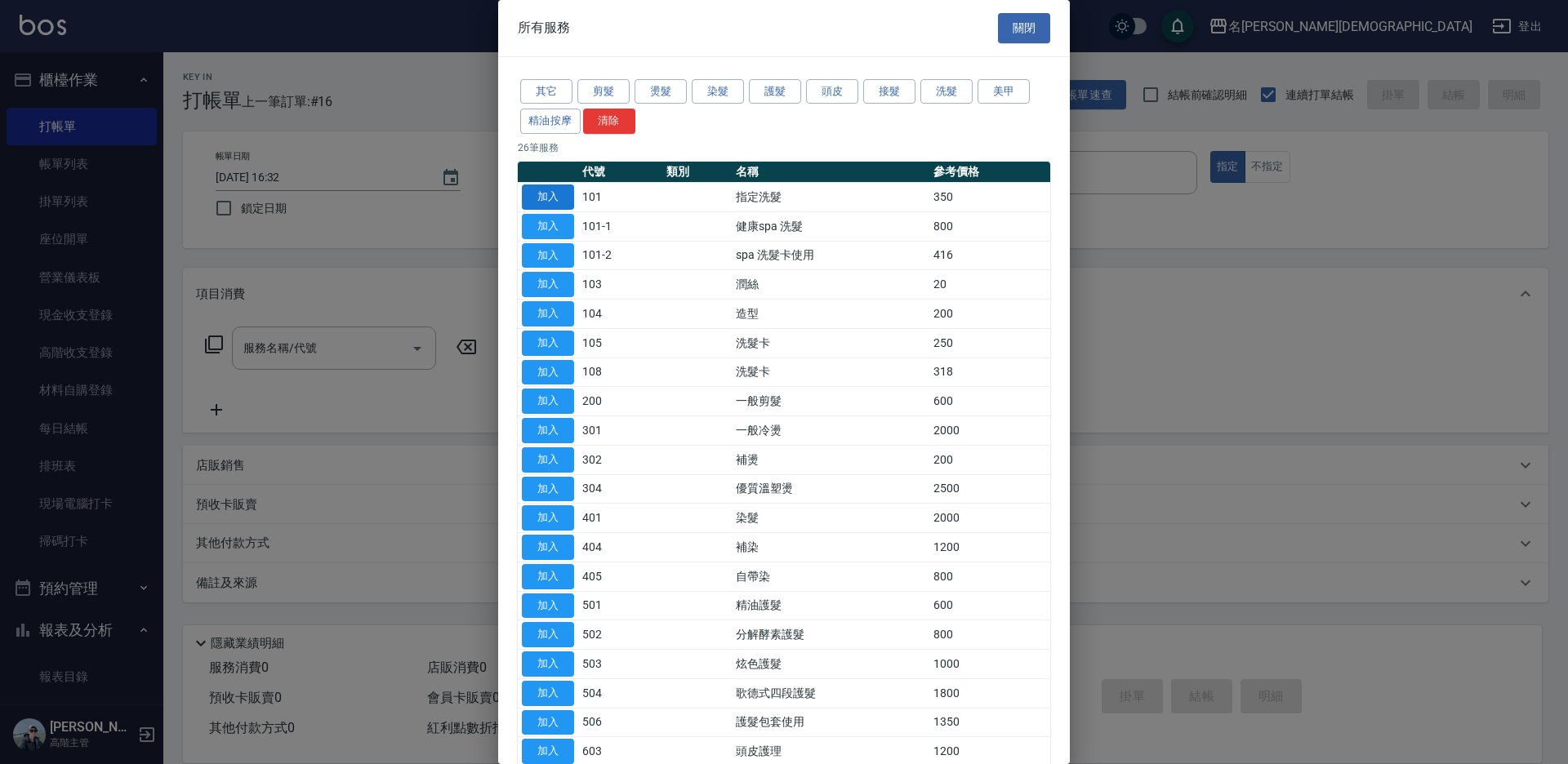
click at [554, 197] on button "加入" at bounding box center [548, 196] width 52 height 25
type input "指定洗髮(101)"
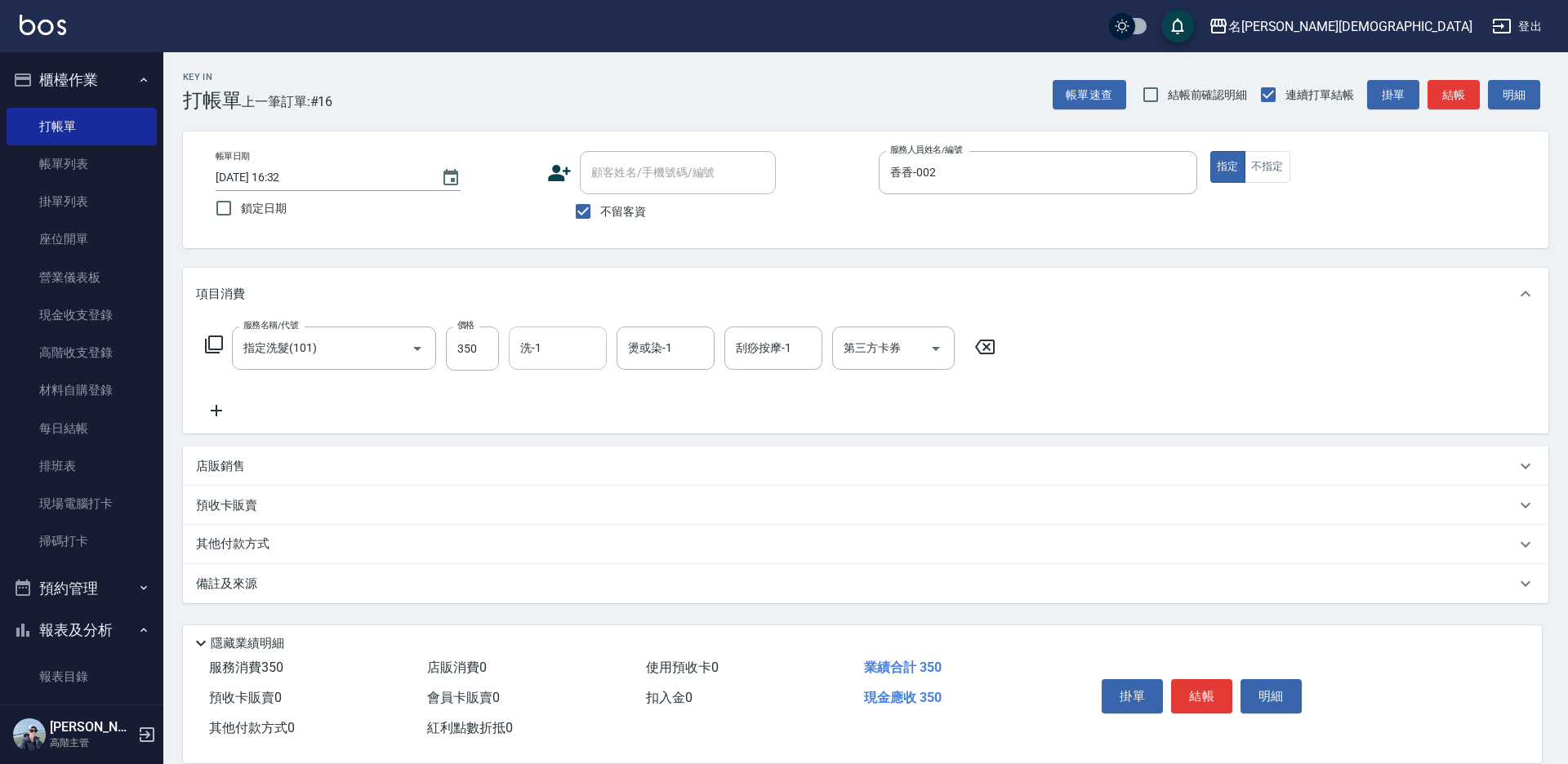
drag, startPoint x: 567, startPoint y: 347, endPoint x: 568, endPoint y: 368, distance: 21.0
click at [567, 349] on input "洗-1" at bounding box center [558, 348] width 83 height 29
drag, startPoint x: 570, startPoint y: 441, endPoint x: 579, endPoint y: 423, distance: 20.1
click at [571, 447] on div "繡涵 -003" at bounding box center [558, 460] width 98 height 27
type input "繡涵-003"
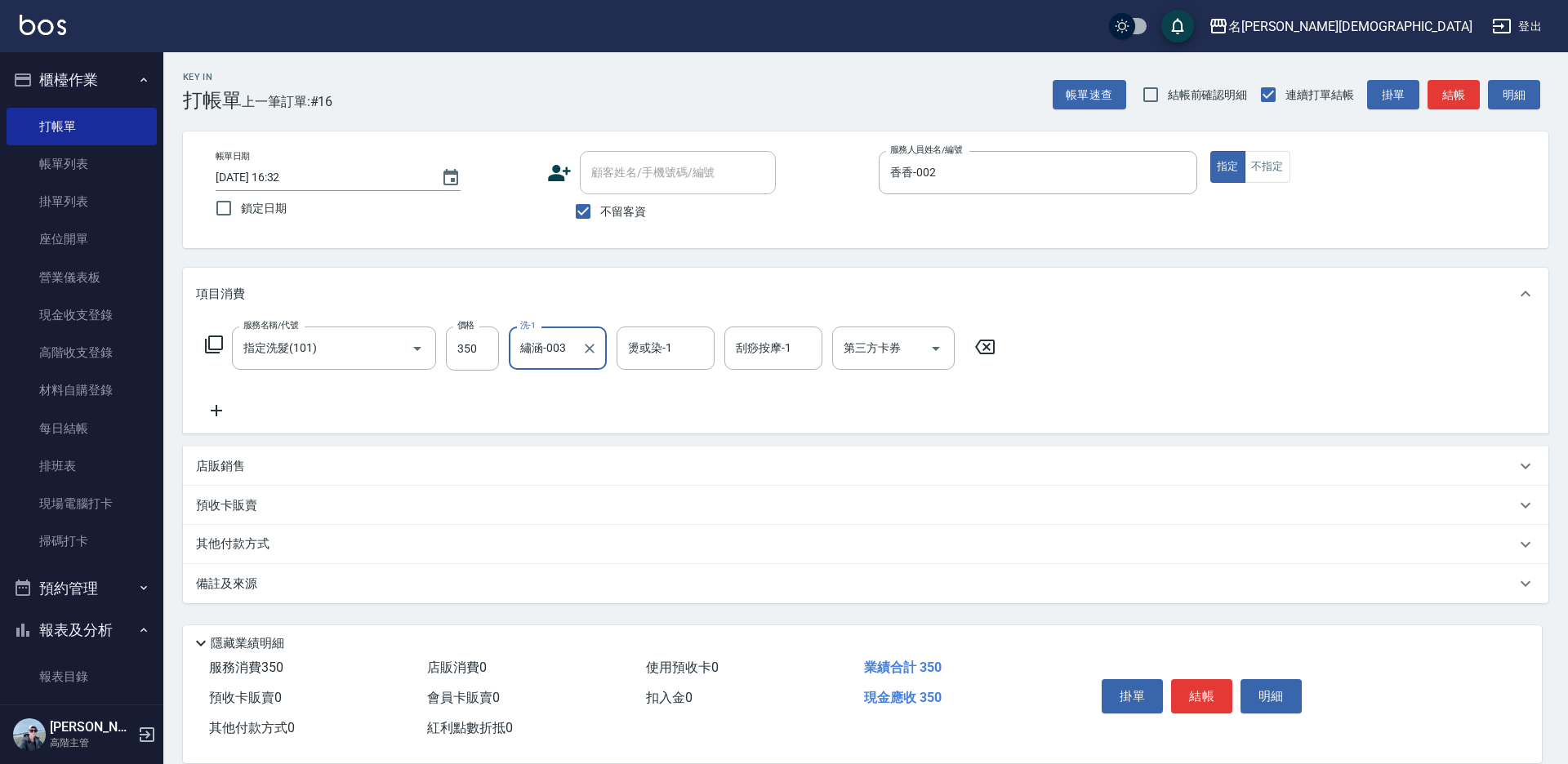
click at [1187, 690] on button "結帳" at bounding box center [1201, 696] width 61 height 35
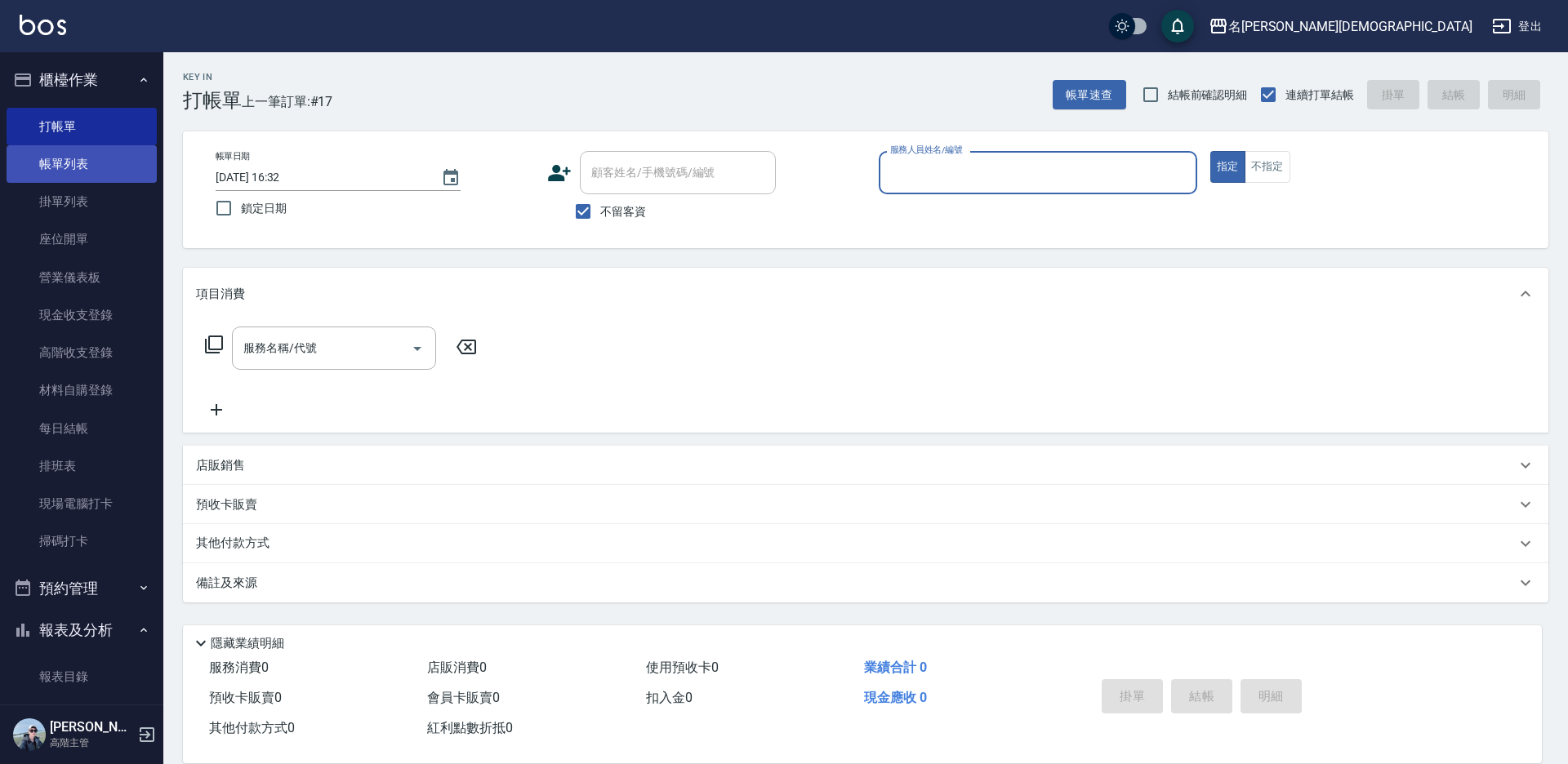
click at [119, 159] on link "帳單列表" at bounding box center [81, 164] width 151 height 37
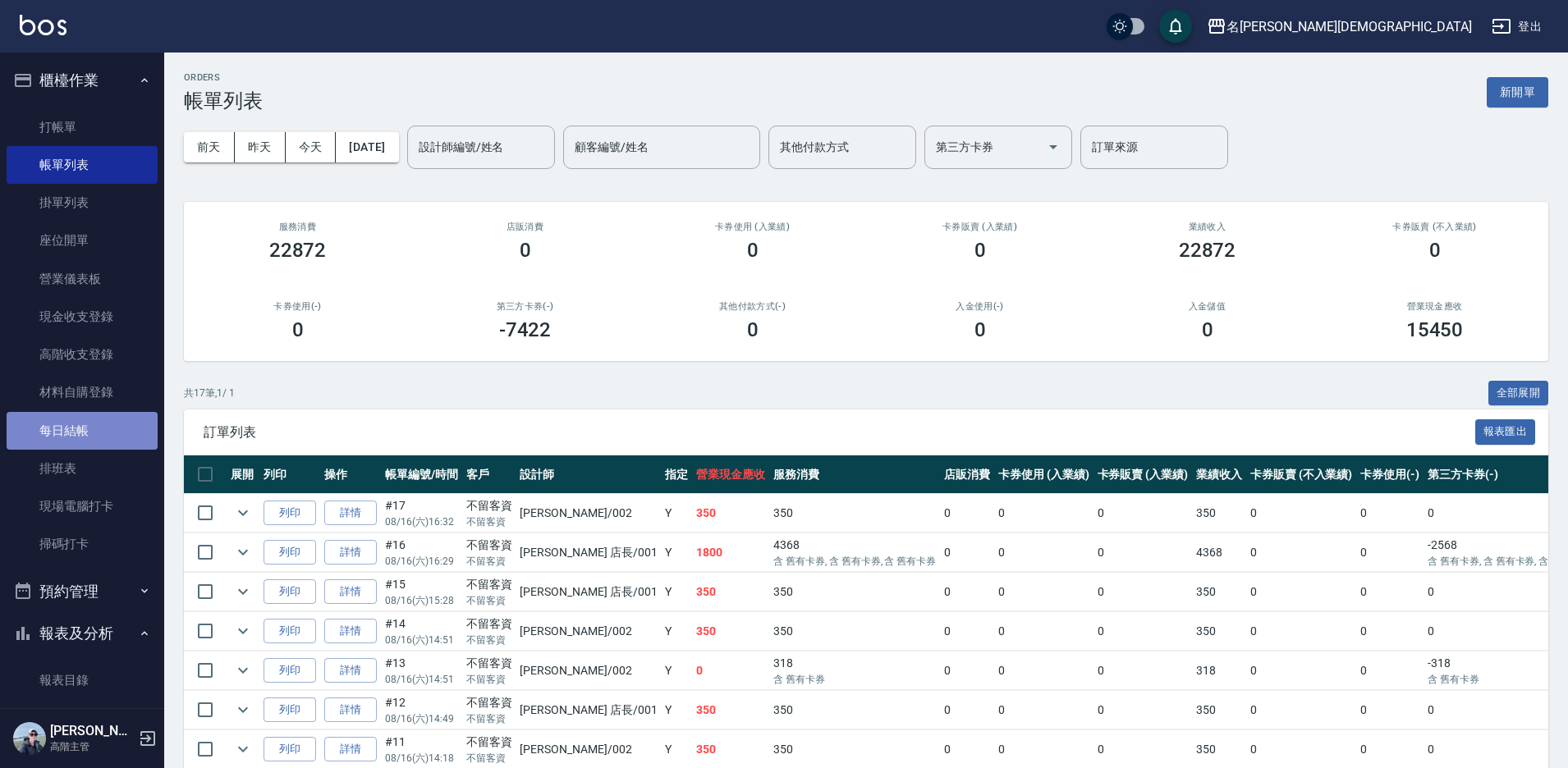
click at [119, 423] on link "每日結帳" at bounding box center [82, 431] width 151 height 38
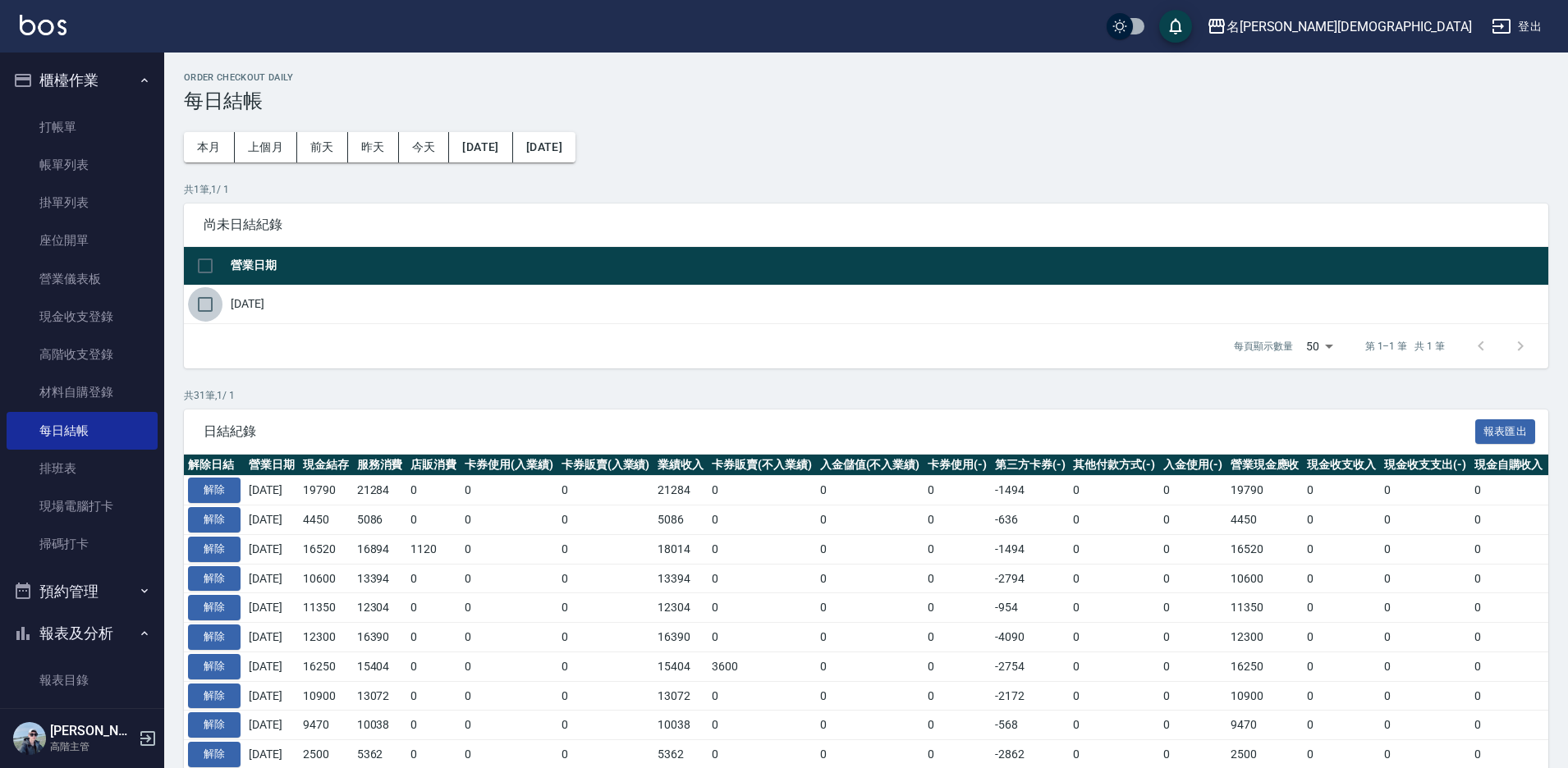
click at [208, 302] on input "checkbox" at bounding box center [205, 304] width 35 height 35
checkbox input "true"
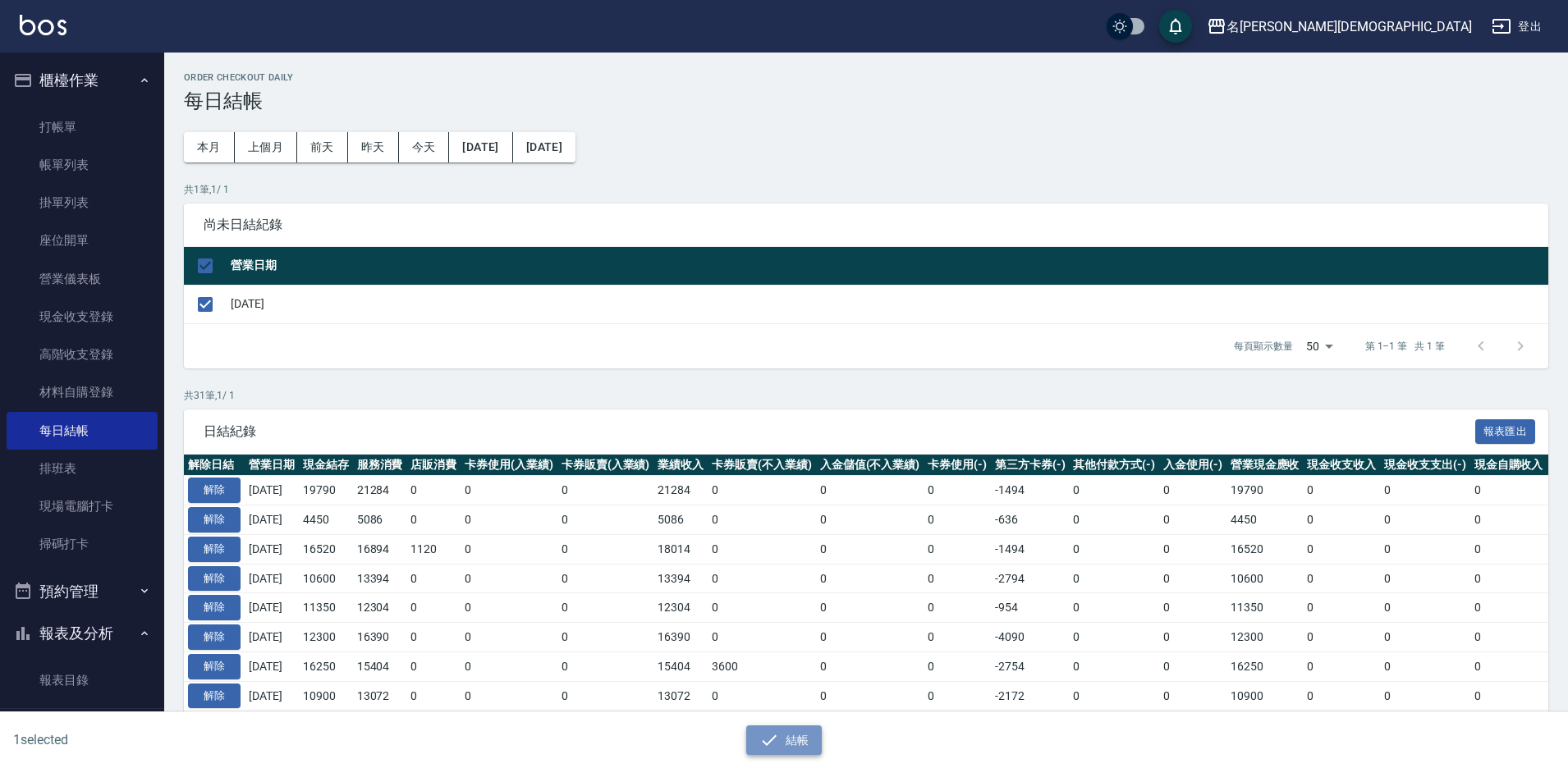
click at [790, 741] on button "結帳" at bounding box center [784, 741] width 76 height 30
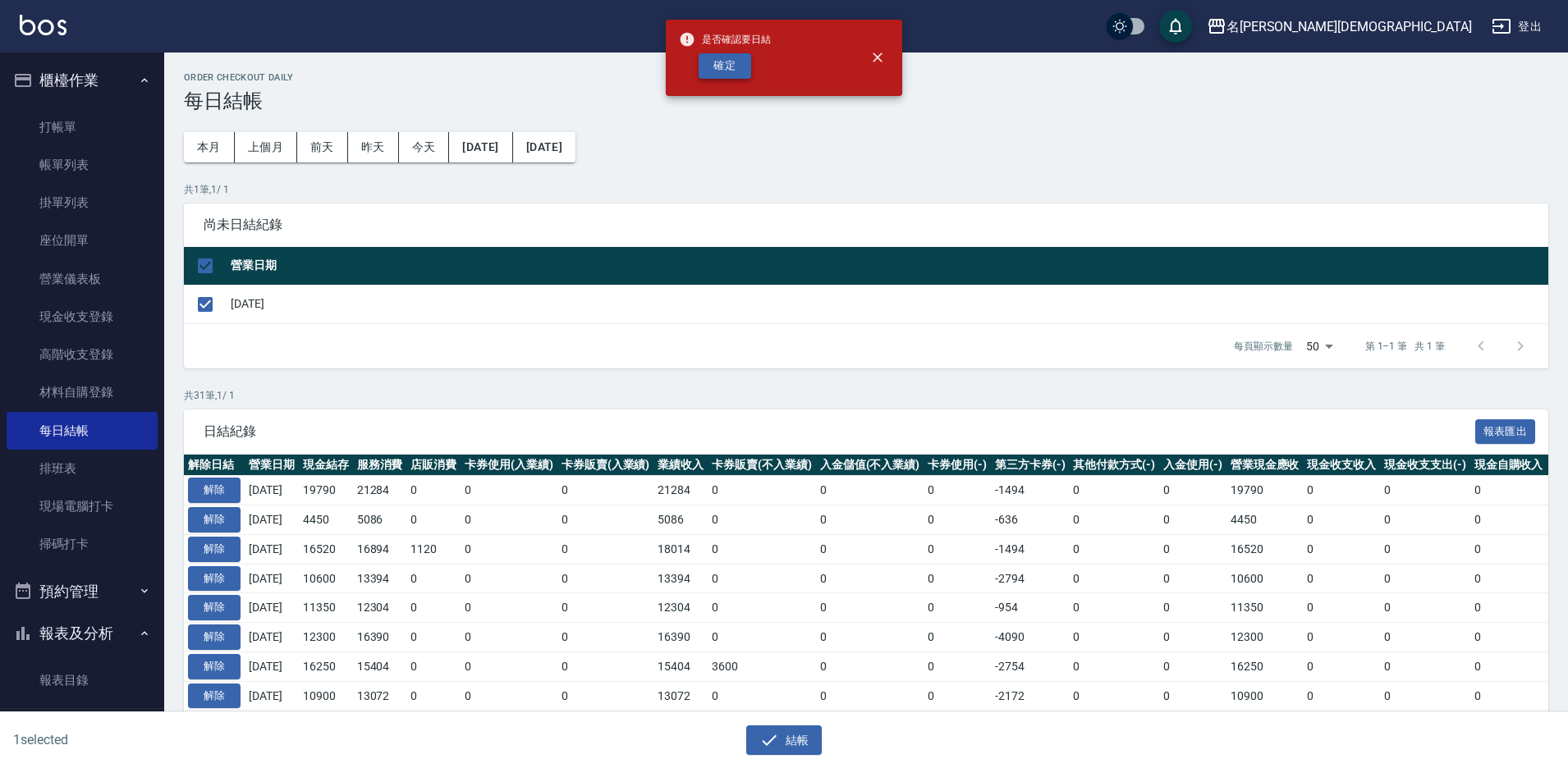
click at [713, 56] on button "確定" at bounding box center [725, 66] width 53 height 25
checkbox input "false"
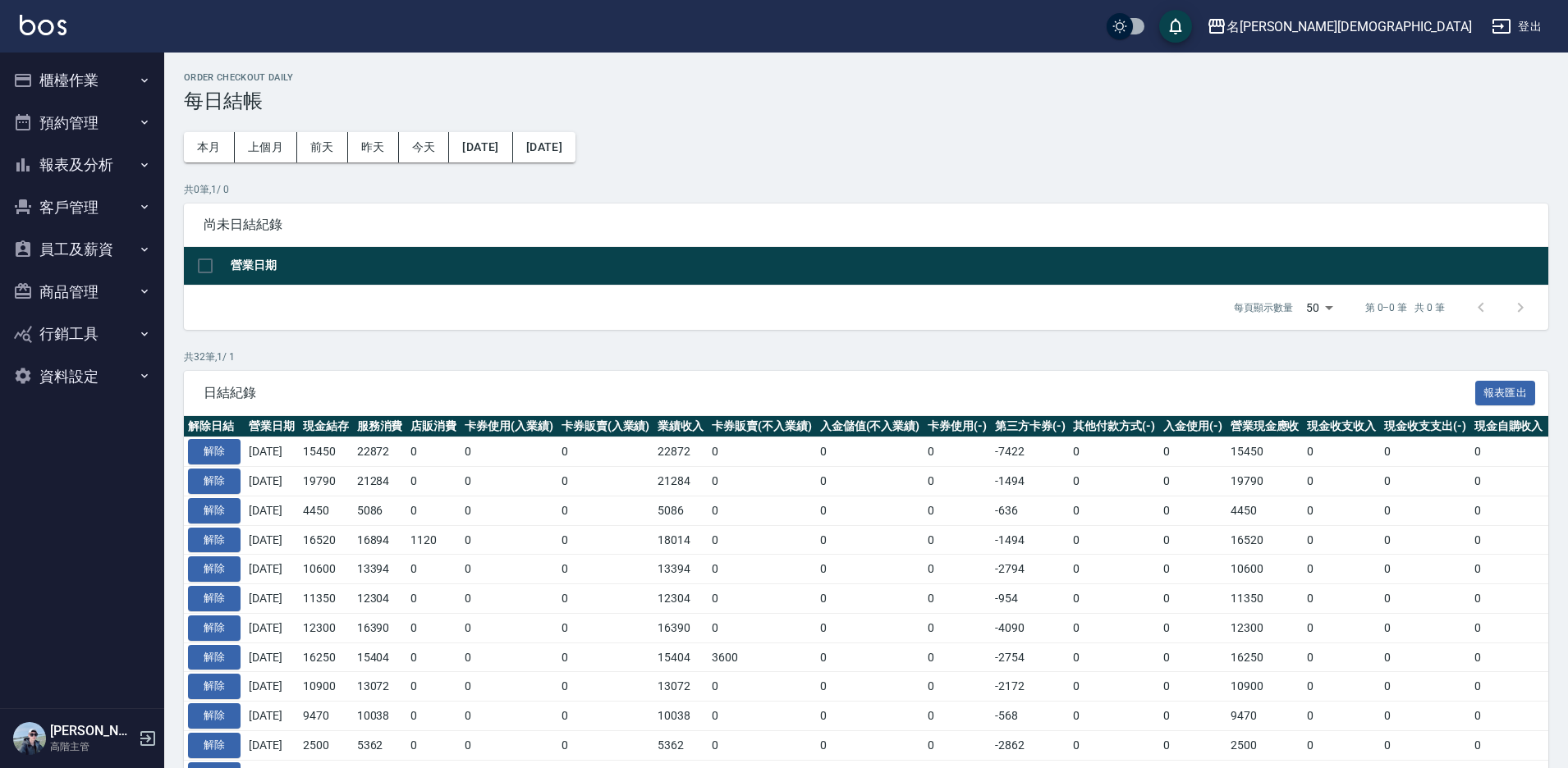
click at [93, 165] on button "報表及分析" at bounding box center [82, 165] width 151 height 42
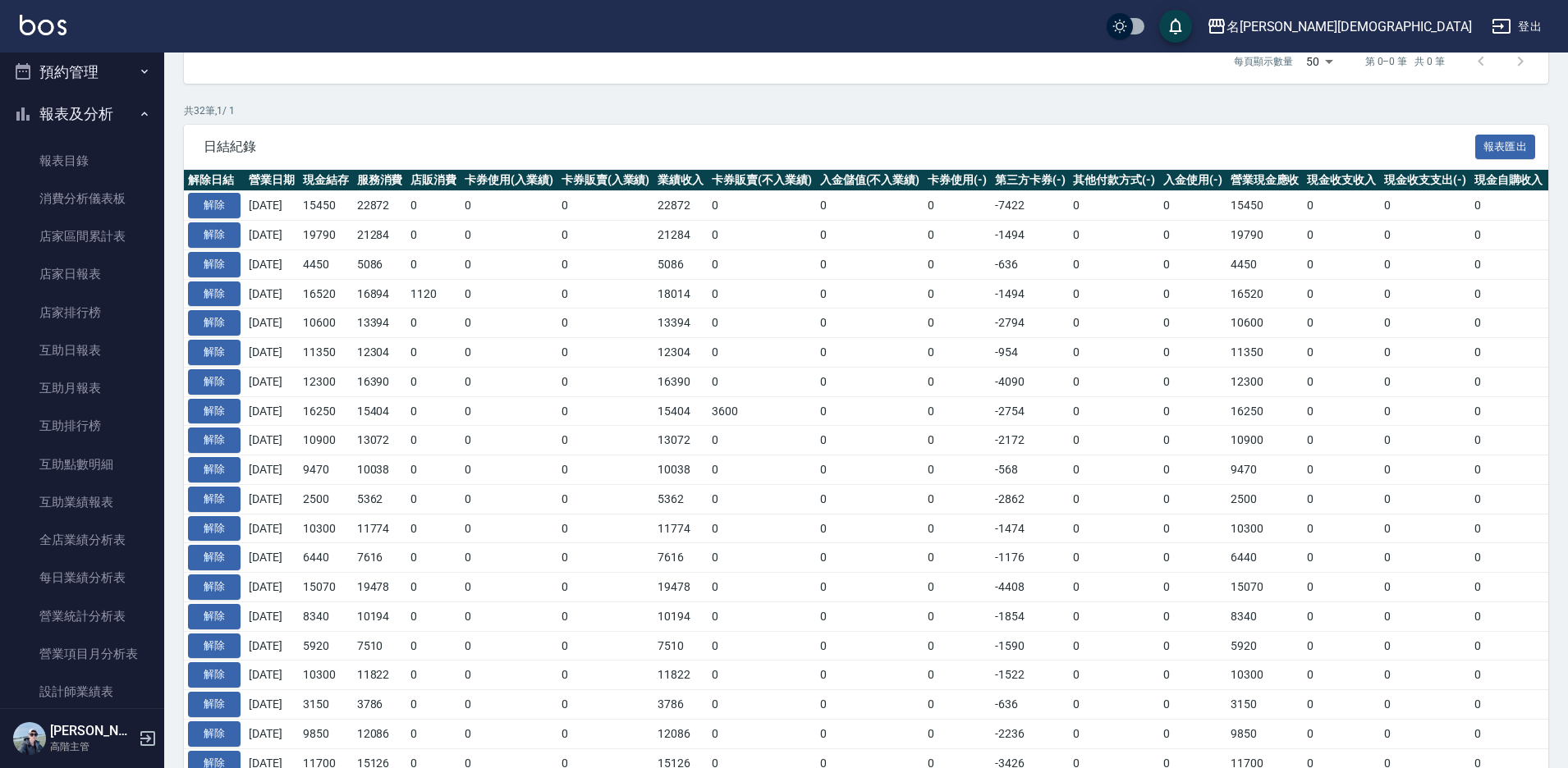
scroll to position [328, 0]
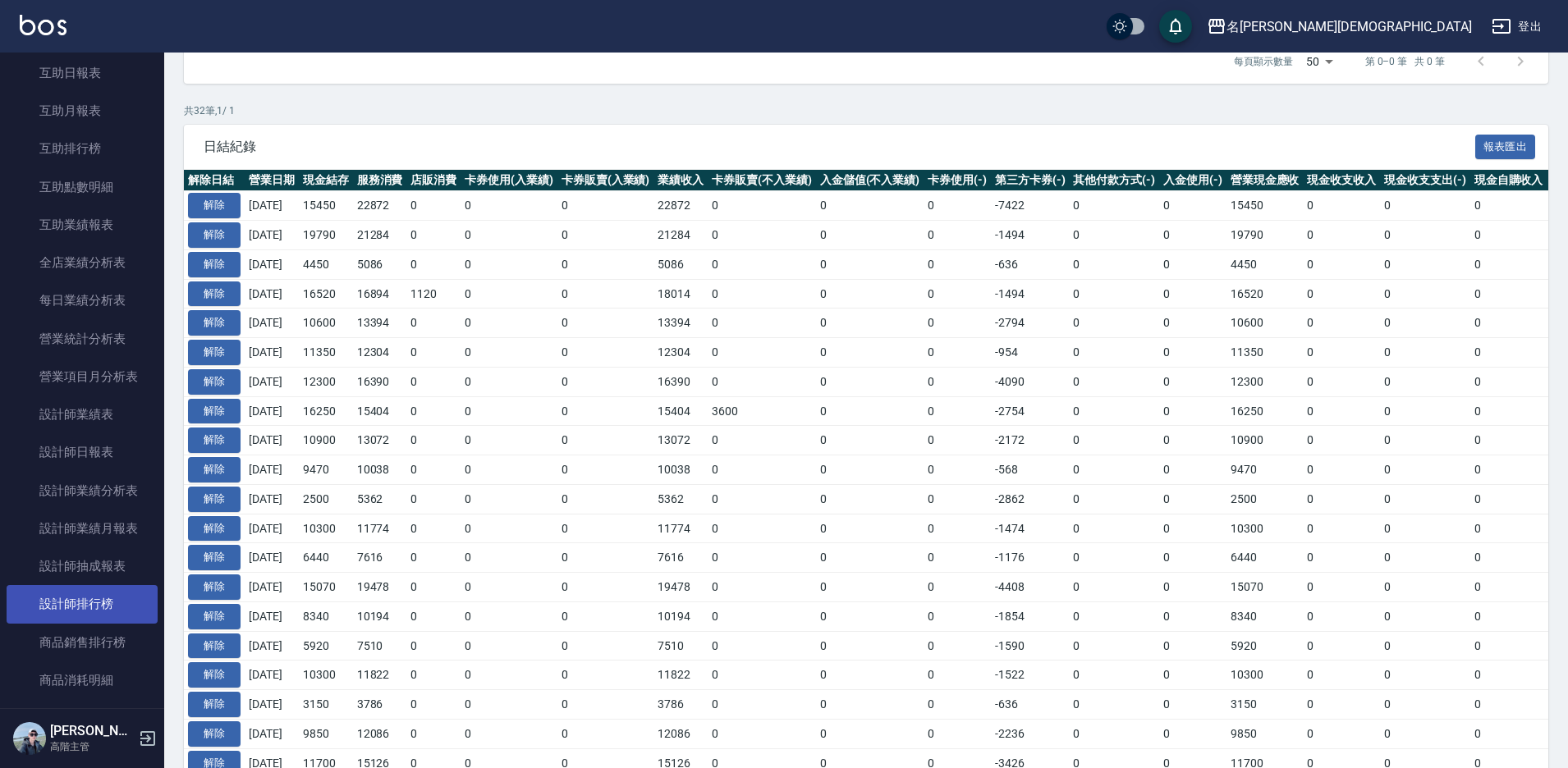
click at [93, 590] on link "設計師排行榜" at bounding box center [82, 603] width 151 height 38
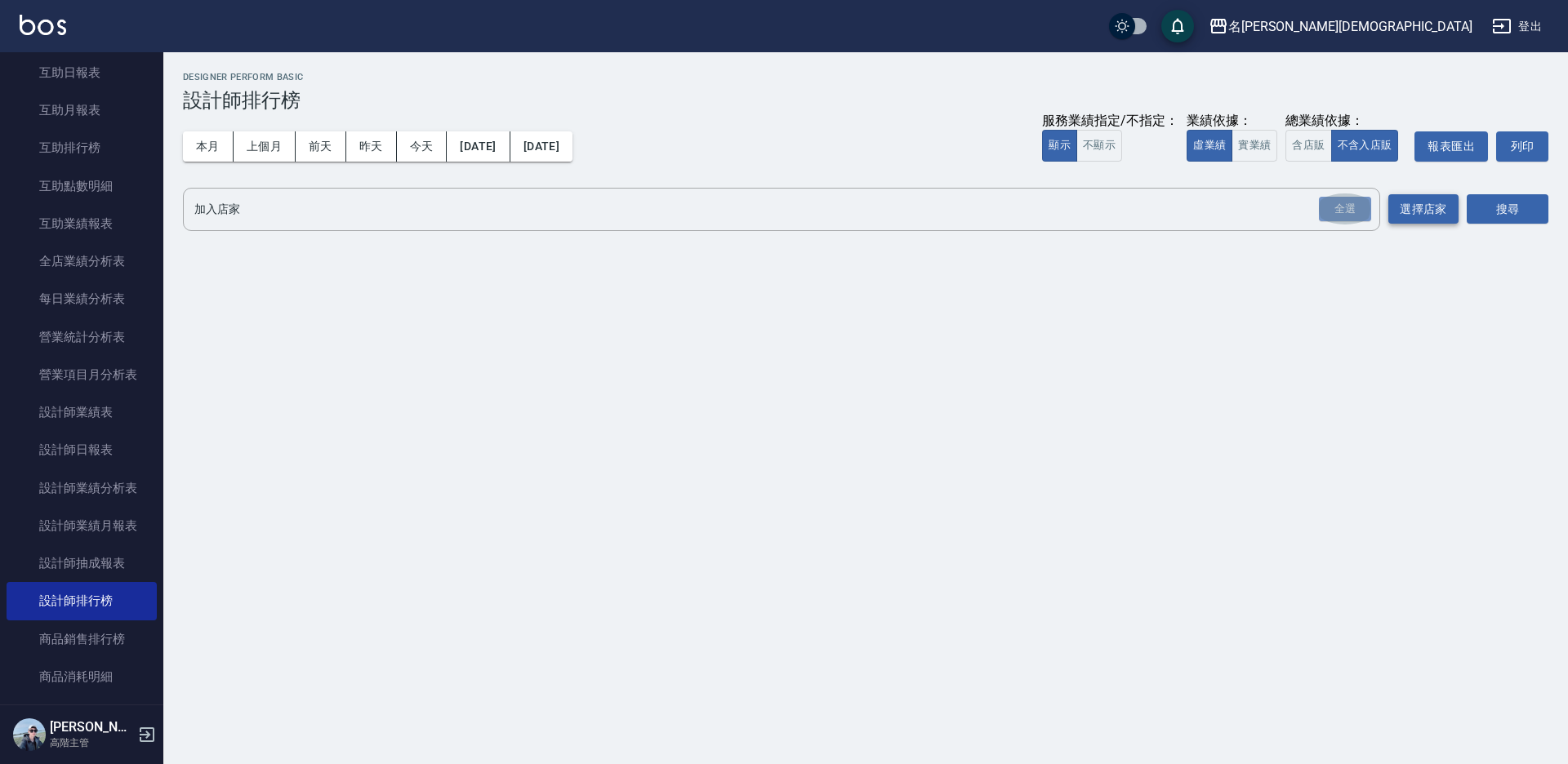
drag, startPoint x: 1329, startPoint y: 209, endPoint x: 1417, endPoint y: 209, distance: 88.0
click at [1330, 209] on div "全選" at bounding box center [1345, 209] width 52 height 25
click at [1491, 211] on button "搜尋" at bounding box center [1507, 210] width 81 height 30
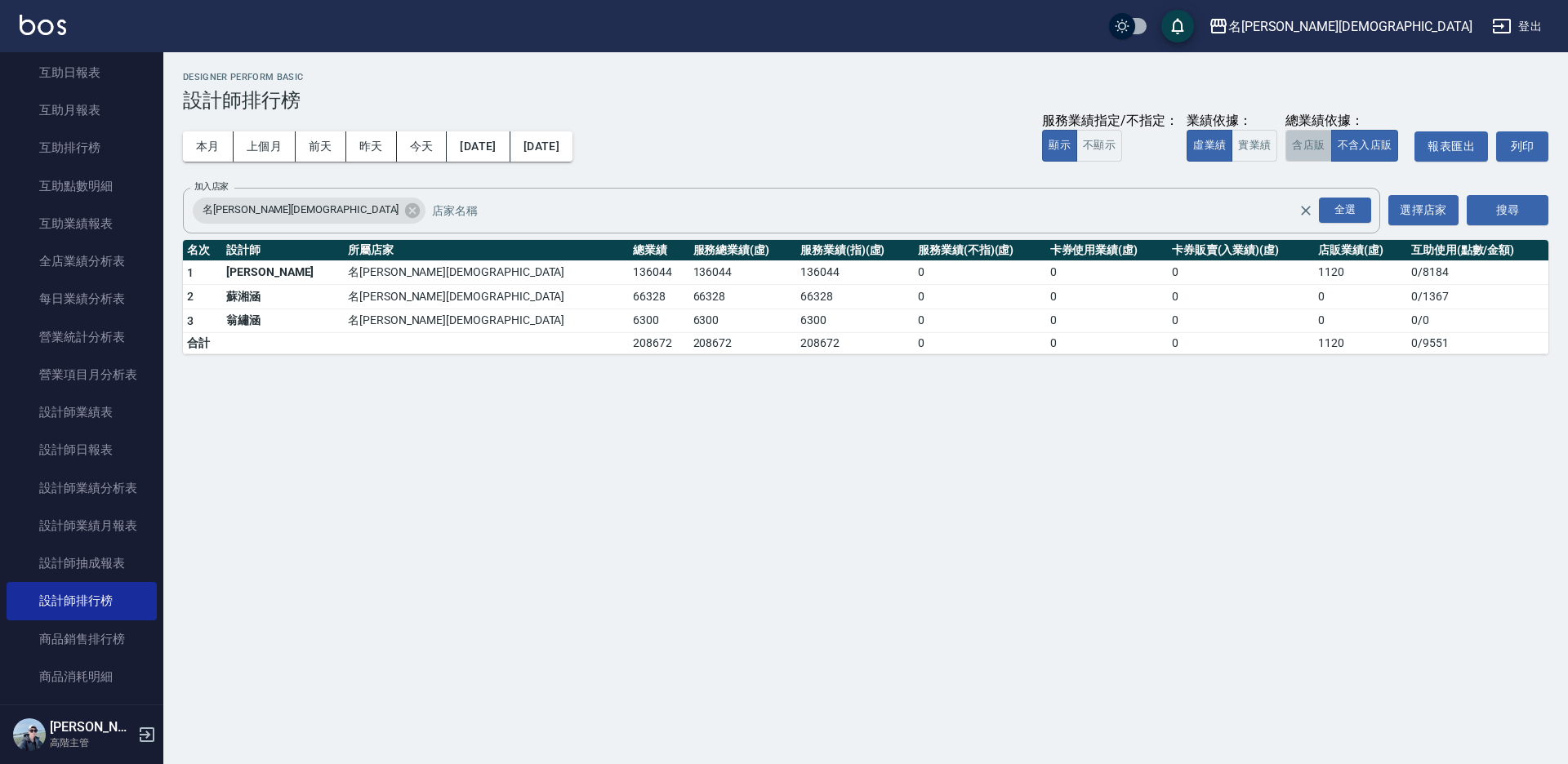
click at [1299, 148] on button "含店販" at bounding box center [1308, 146] width 46 height 32
